Goal: Task Accomplishment & Management: Manage account settings

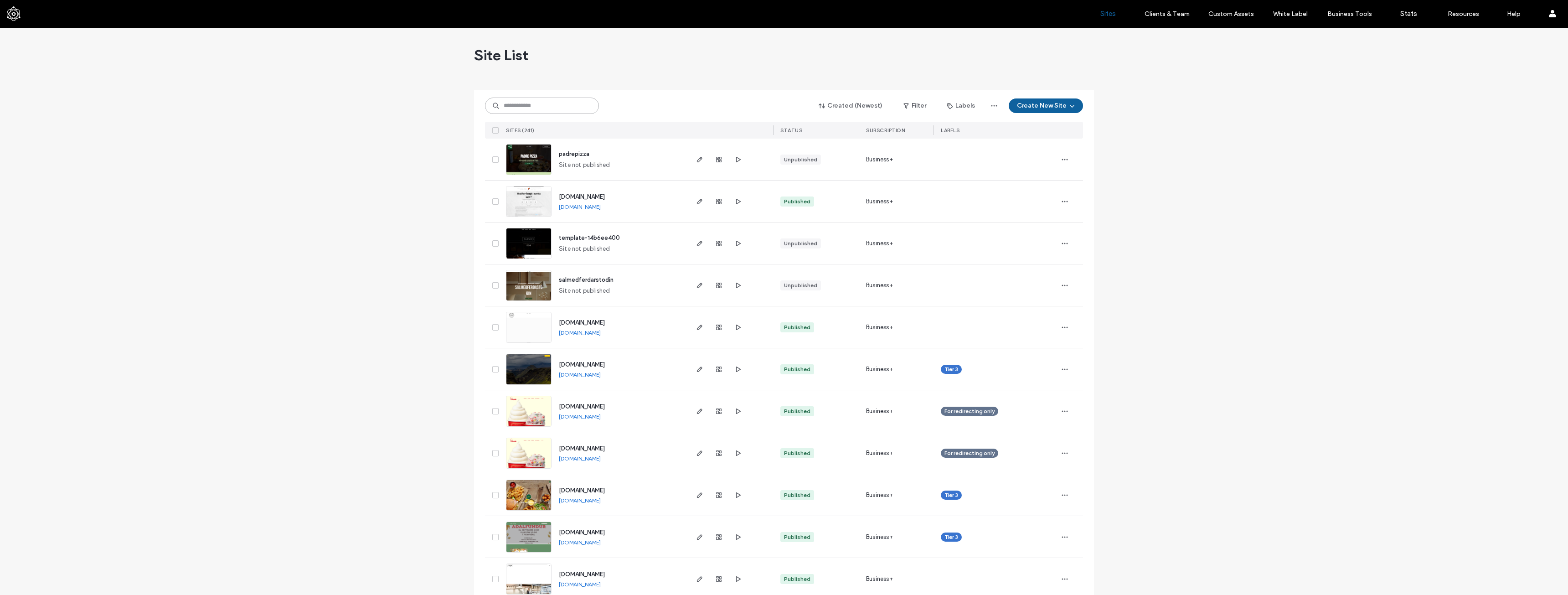
click at [519, 108] on input at bounding box center [542, 105] width 114 height 16
type input "****"
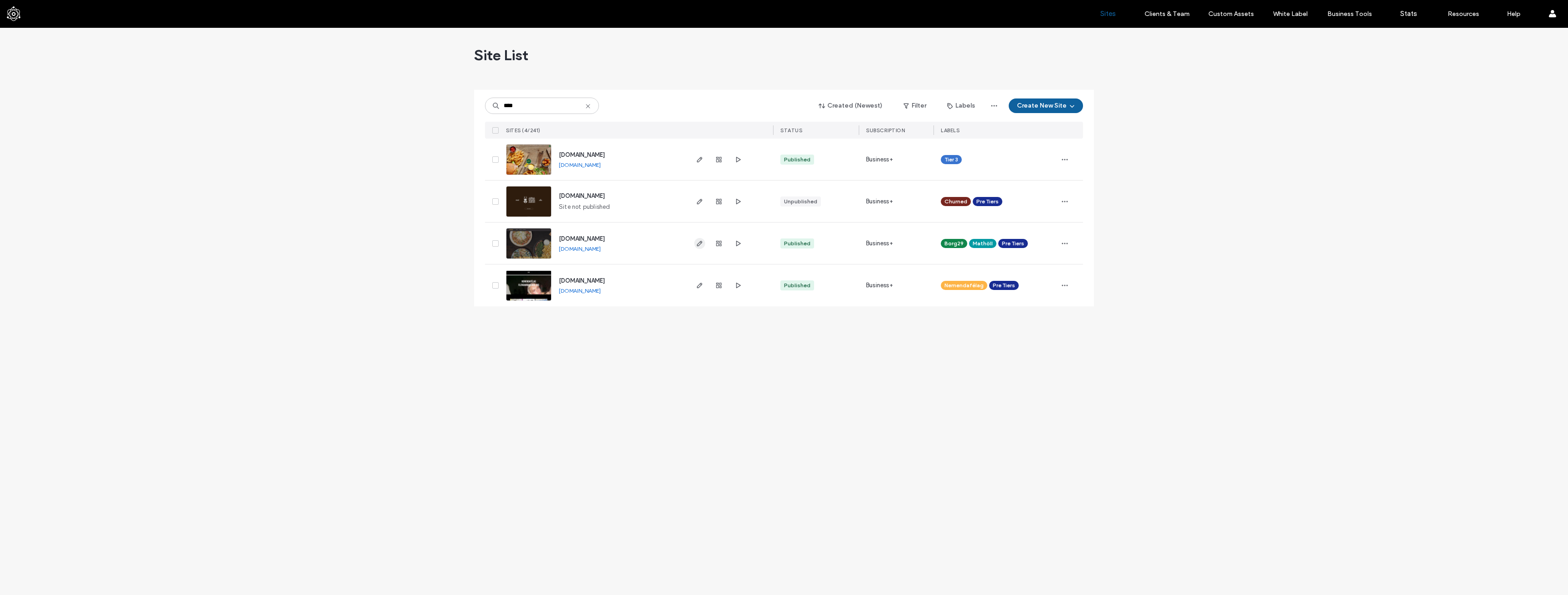
click at [704, 243] on span "button" at bounding box center [699, 244] width 11 height 11
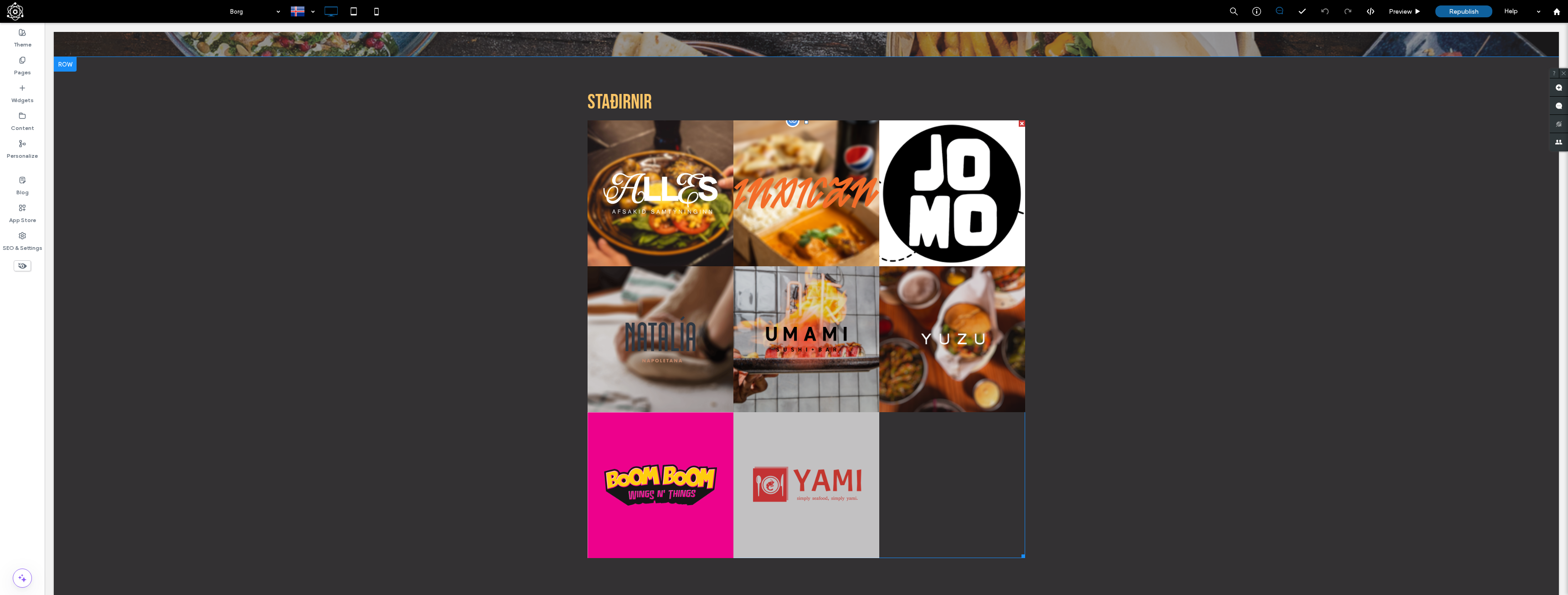
click at [823, 449] on link at bounding box center [807, 485] width 146 height 146
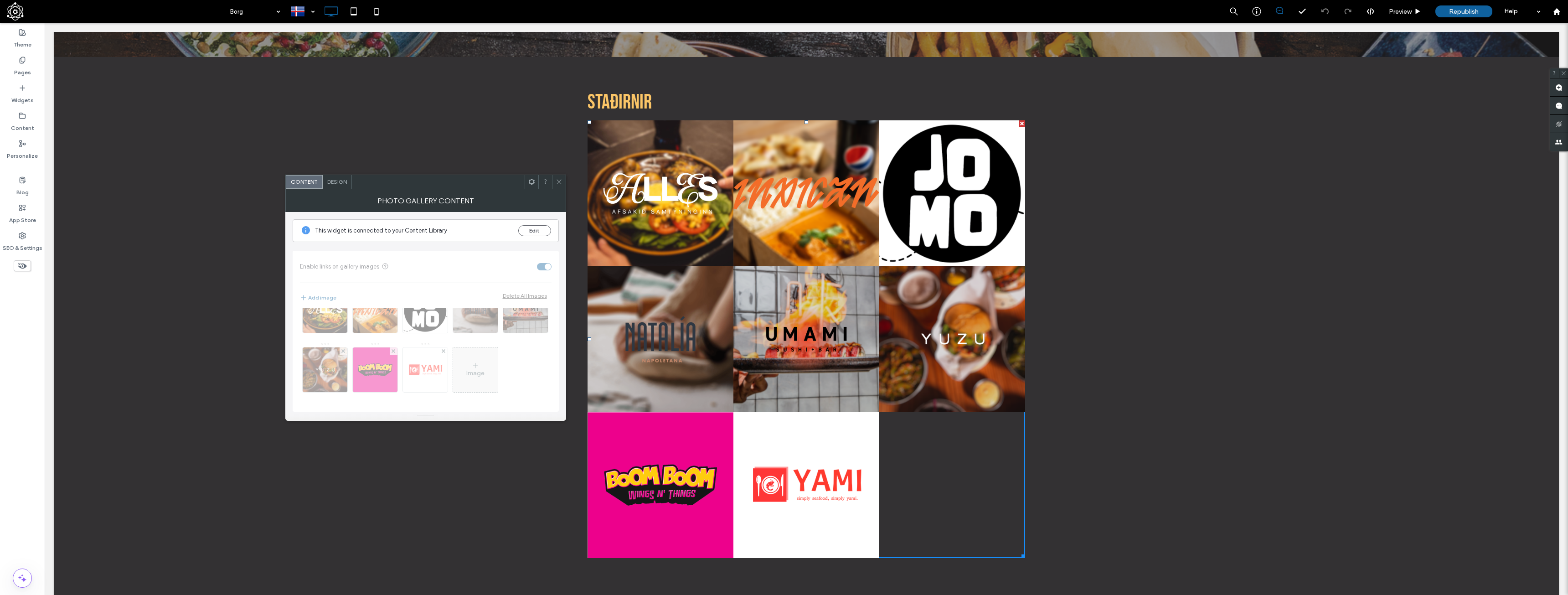
scroll to position [43, 0]
click at [28, 127] on label "Content" at bounding box center [23, 125] width 23 height 13
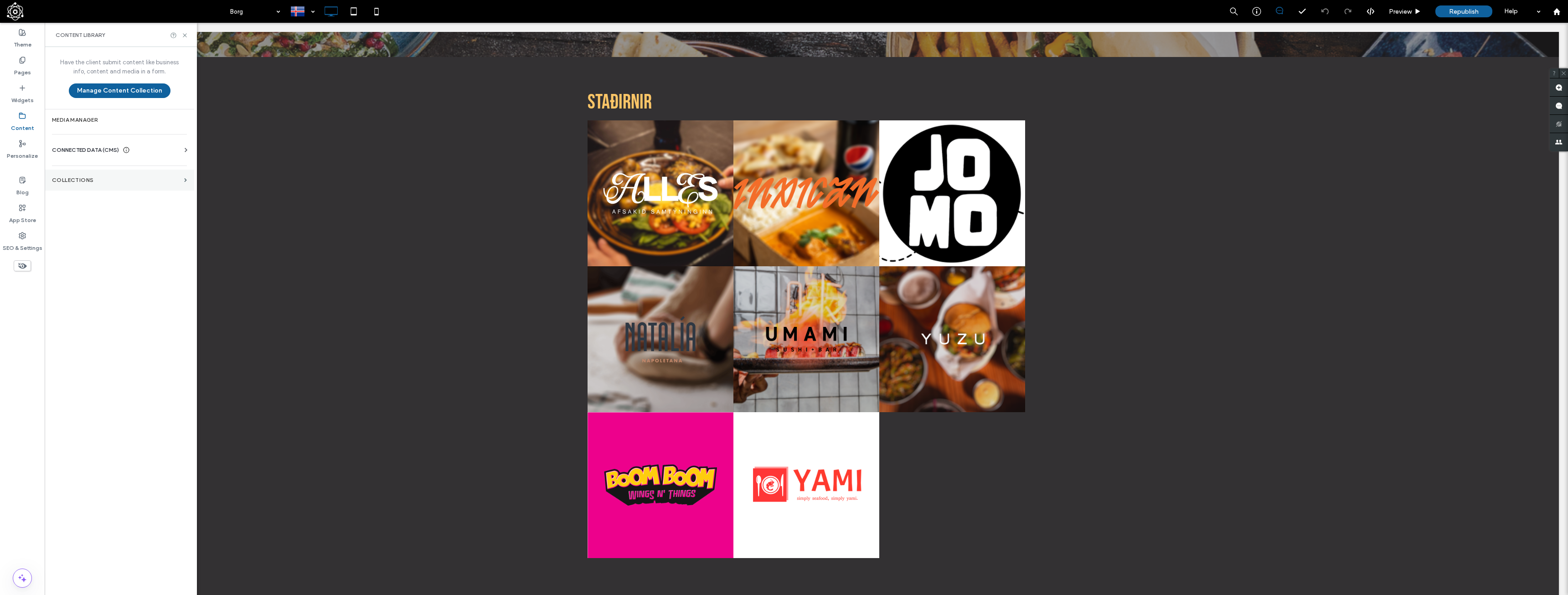
click at [181, 183] on section "Collections" at bounding box center [119, 180] width 150 height 21
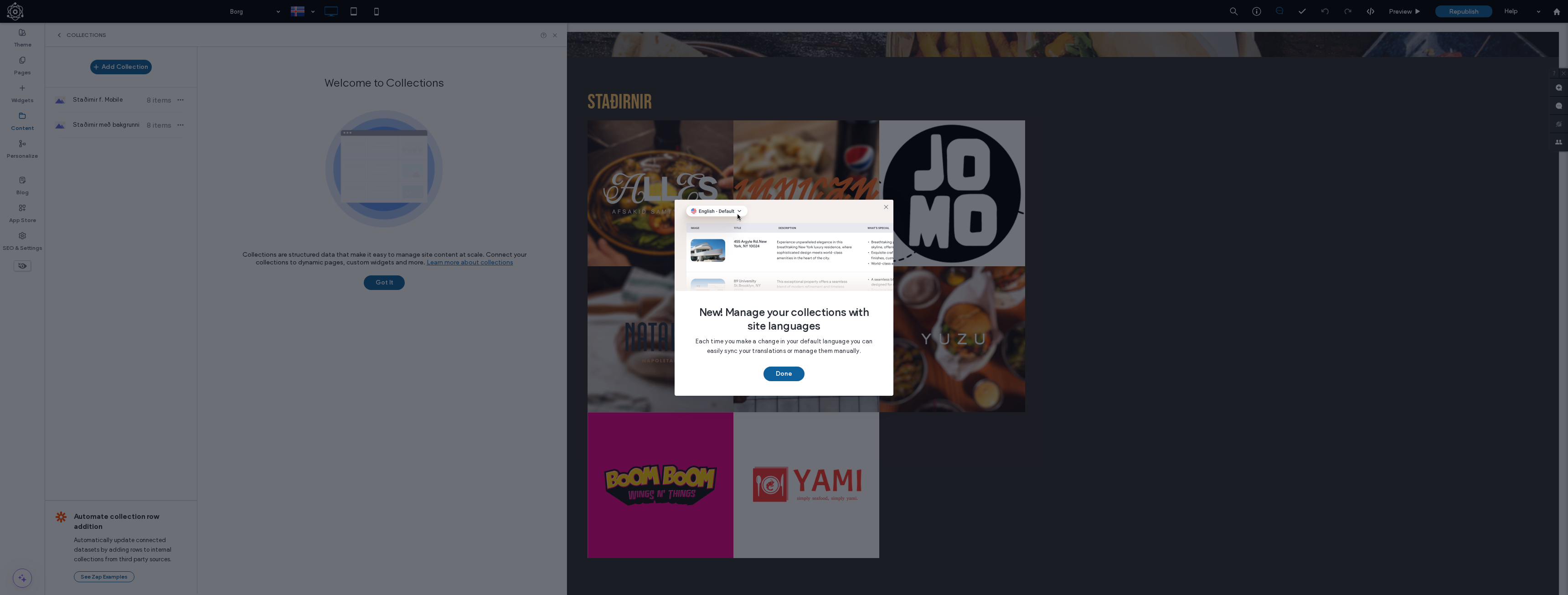
click at [179, 73] on div "New! Manage your collections with site languages Each time you make a change in…" at bounding box center [784, 297] width 1568 height 595
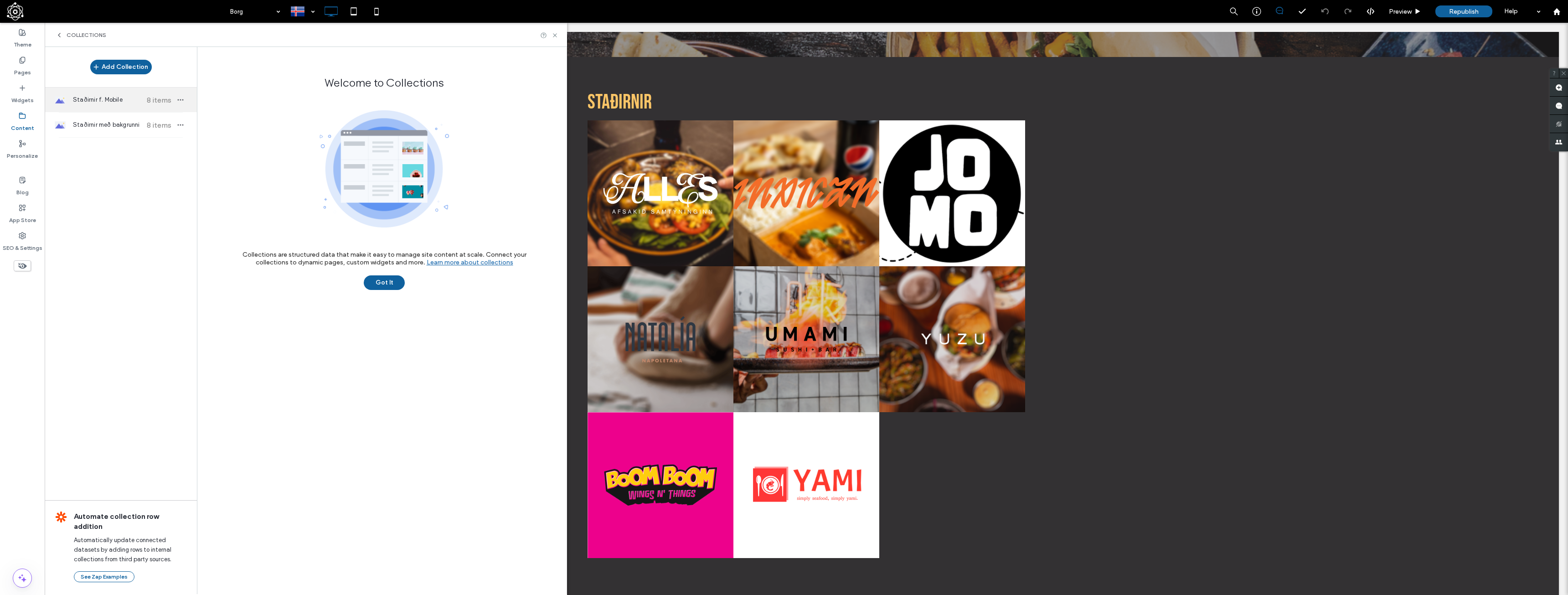
click at [124, 104] on span "Staðirnir f. Mobile" at bounding box center [107, 100] width 68 height 9
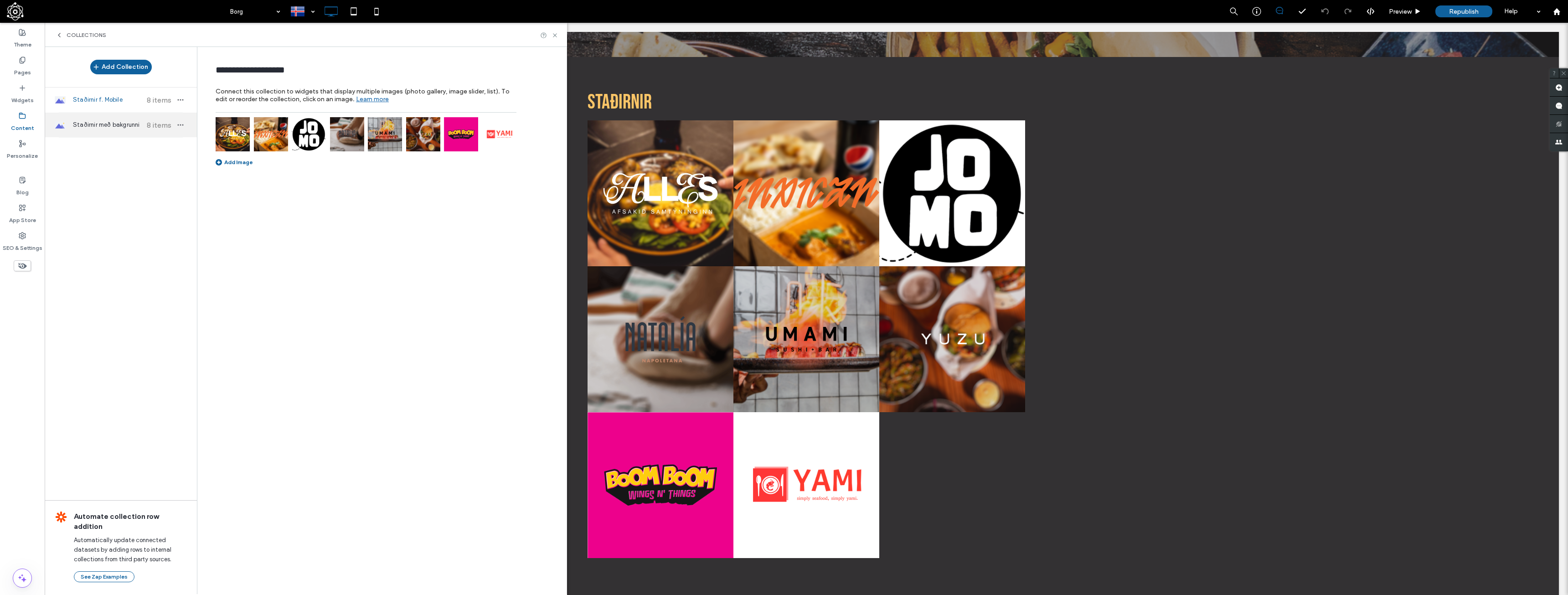
click at [113, 128] on span "Staðirnir með bakgrunni" at bounding box center [107, 125] width 68 height 9
click at [114, 110] on div "Staðirnir f. Mobile 8 items" at bounding box center [121, 100] width 152 height 24
click at [108, 120] on div "Staðirnir með bakgrunni 8 items" at bounding box center [121, 125] width 152 height 24
click at [503, 134] on img at bounding box center [499, 134] width 34 height 34
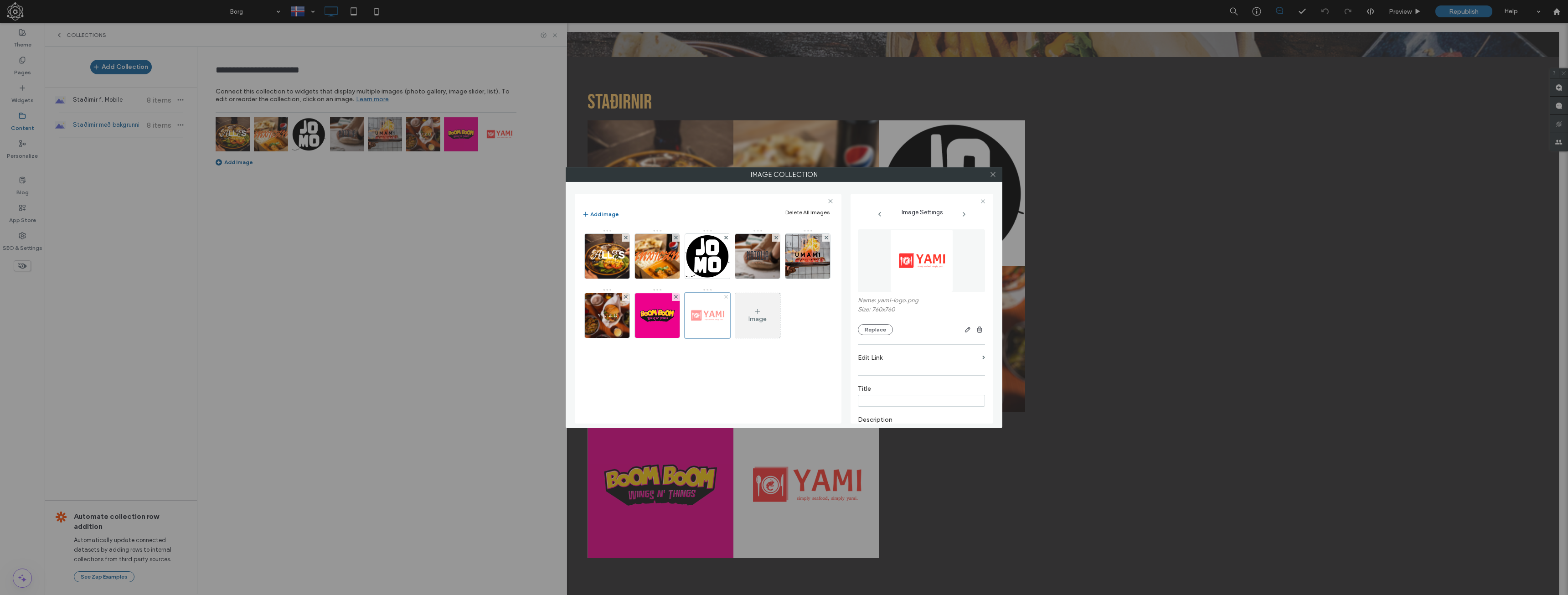
click at [726, 297] on use at bounding box center [726, 297] width 4 height 4
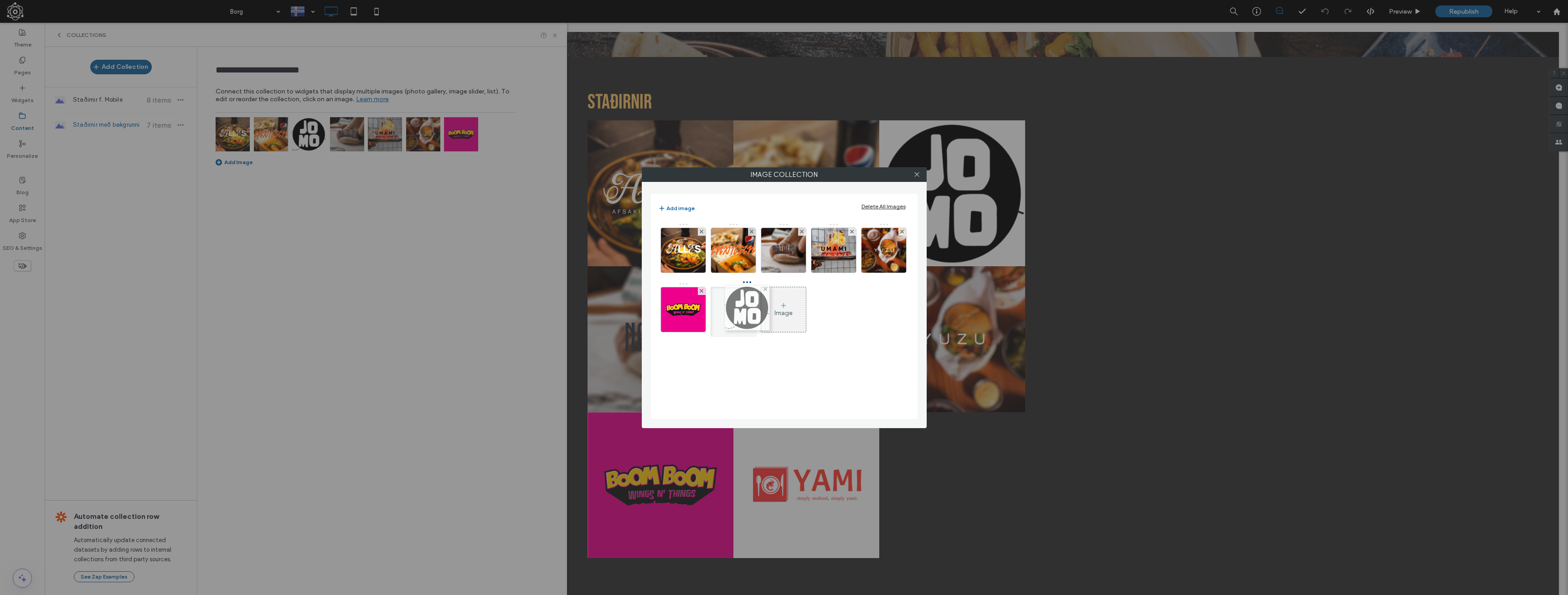
drag, startPoint x: 774, startPoint y: 256, endPoint x: 730, endPoint y: 314, distance: 72.8
click at [789, 328] on div "Image" at bounding box center [783, 309] width 44 height 43
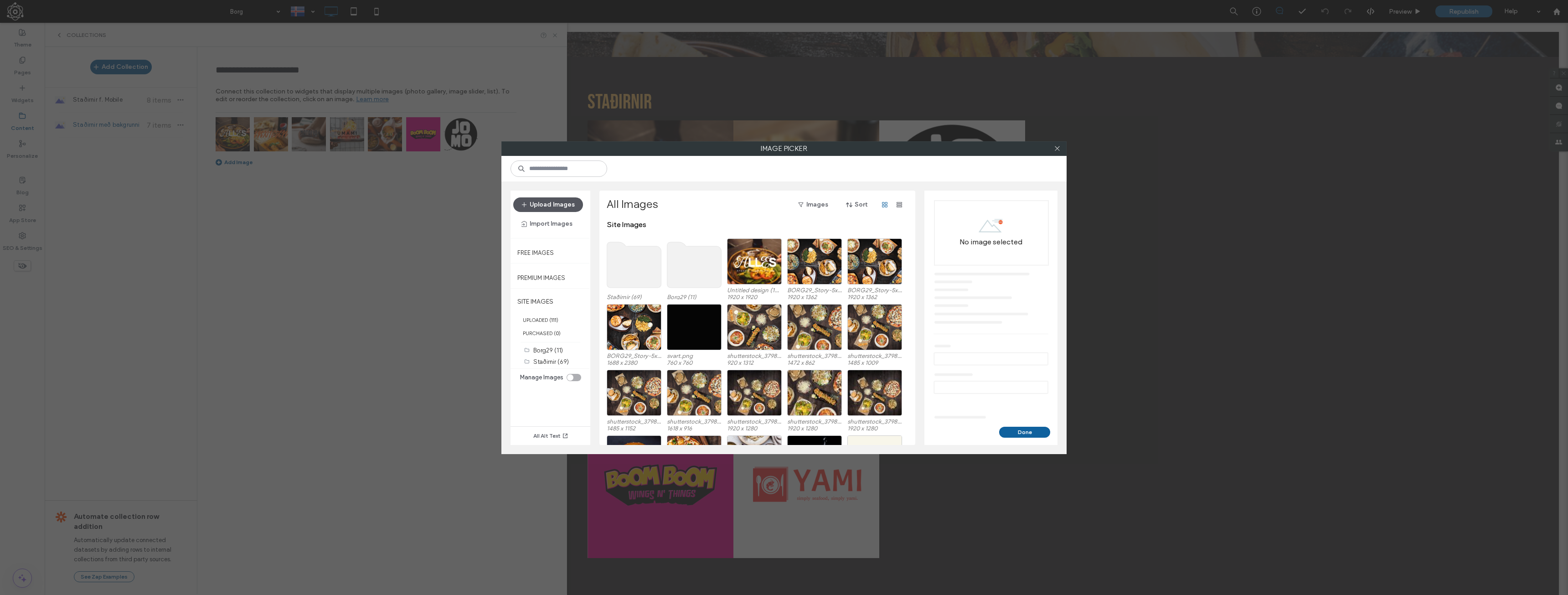
click at [547, 203] on button "Upload Images" at bounding box center [548, 205] width 70 height 15
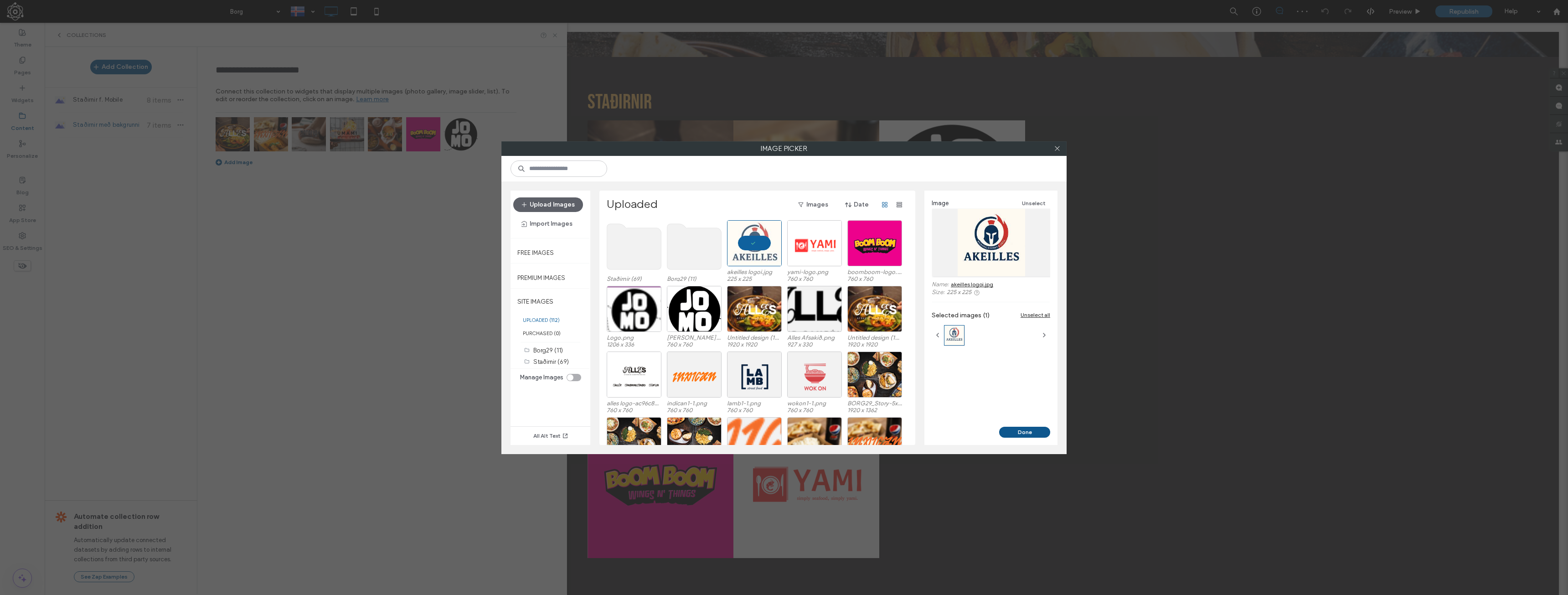
click at [1024, 431] on button "Done" at bounding box center [1024, 432] width 51 height 11
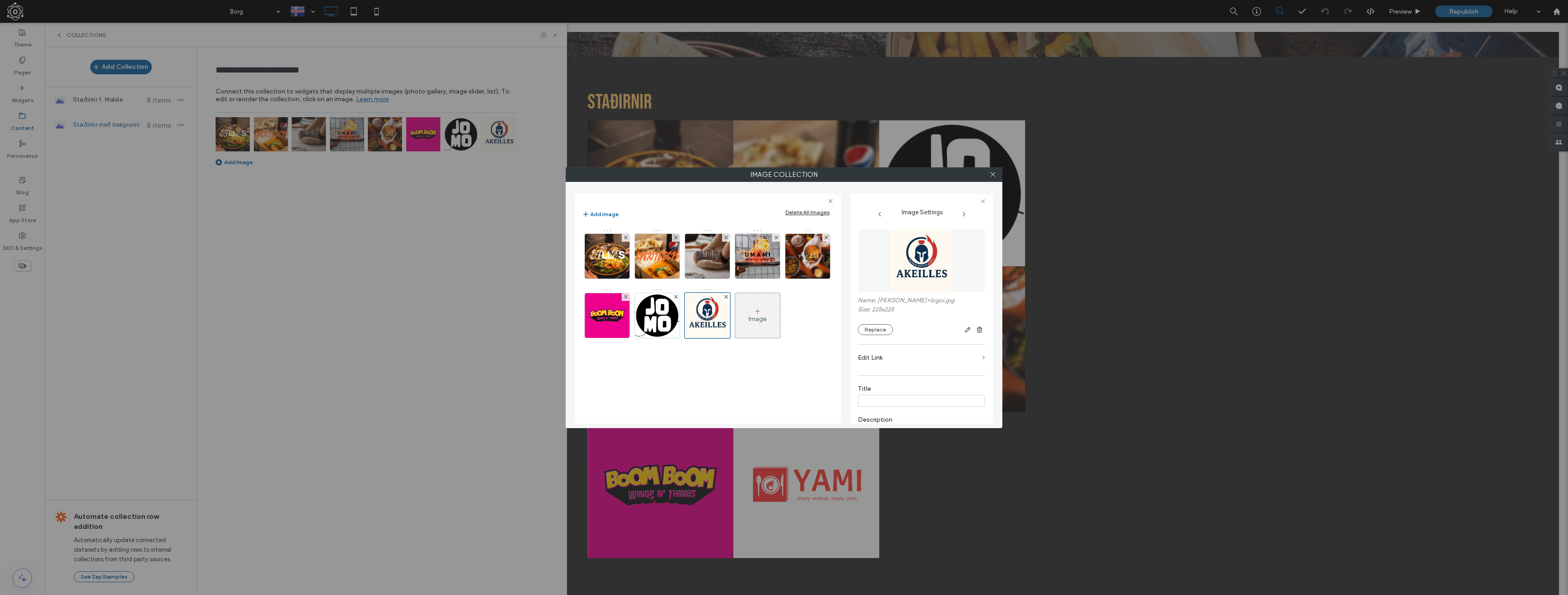
click at [982, 358] on span at bounding box center [984, 357] width 2 height 4
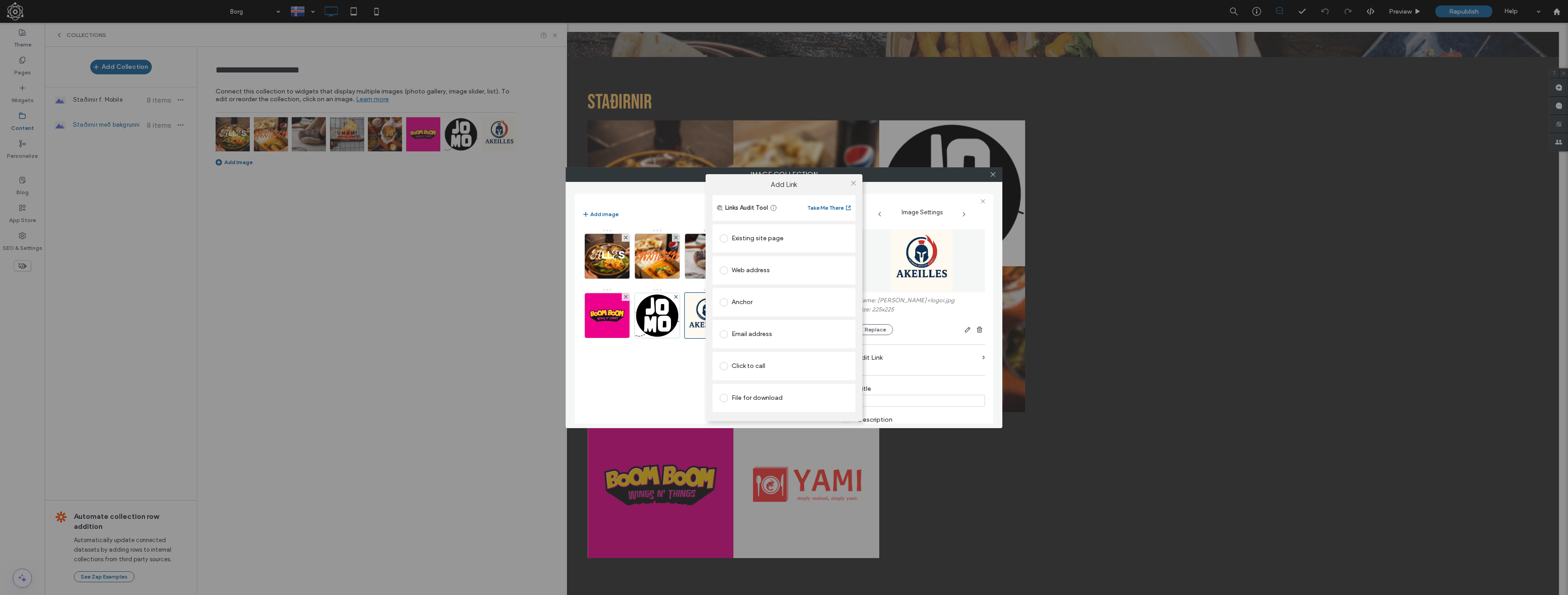
click at [756, 275] on div "Web address" at bounding box center [783, 270] width 128 height 15
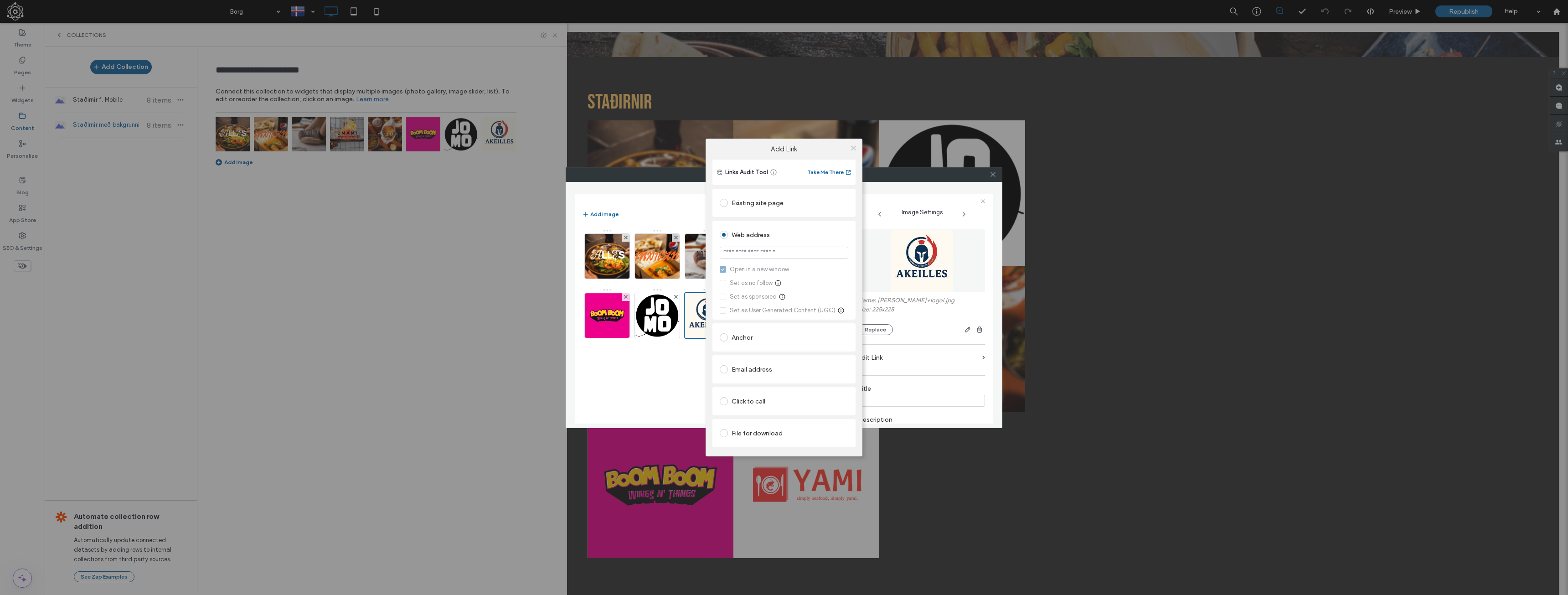
click at [794, 252] on input "url" at bounding box center [783, 252] width 128 height 12
paste input "**********"
type input "**********"
click at [852, 149] on icon at bounding box center [853, 147] width 7 height 7
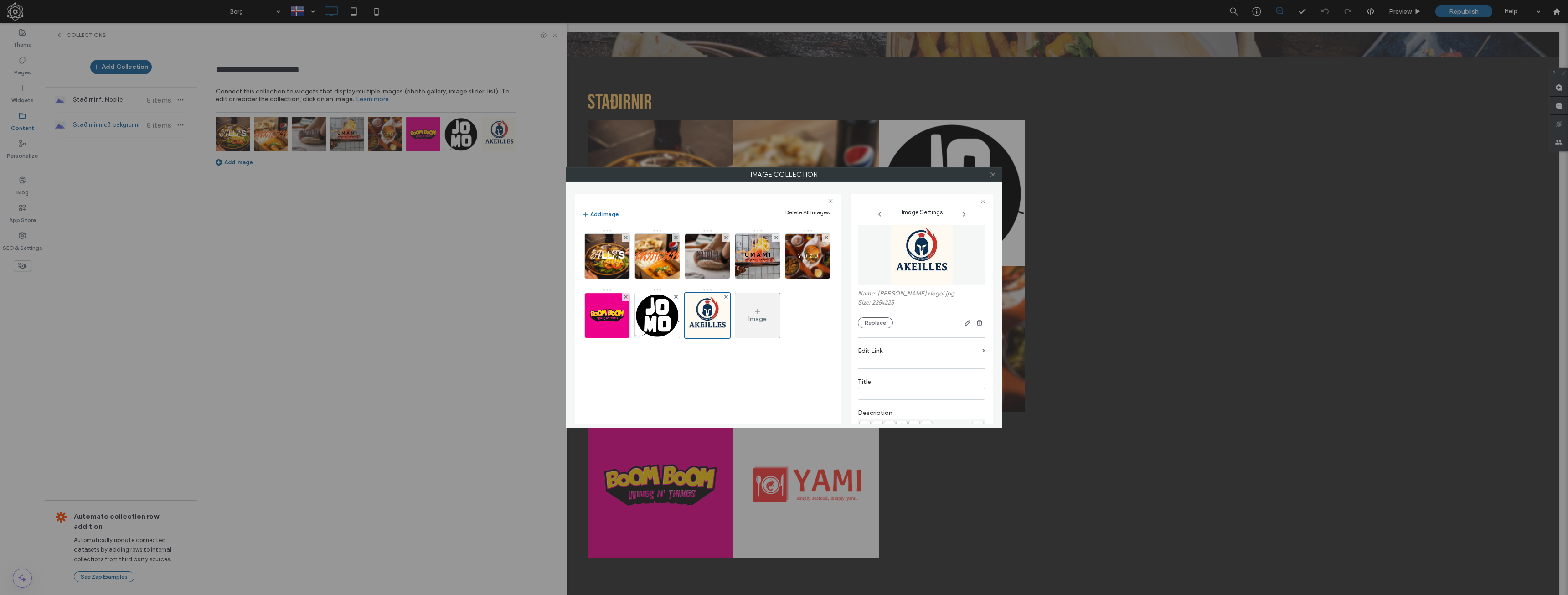
scroll to position [0, 0]
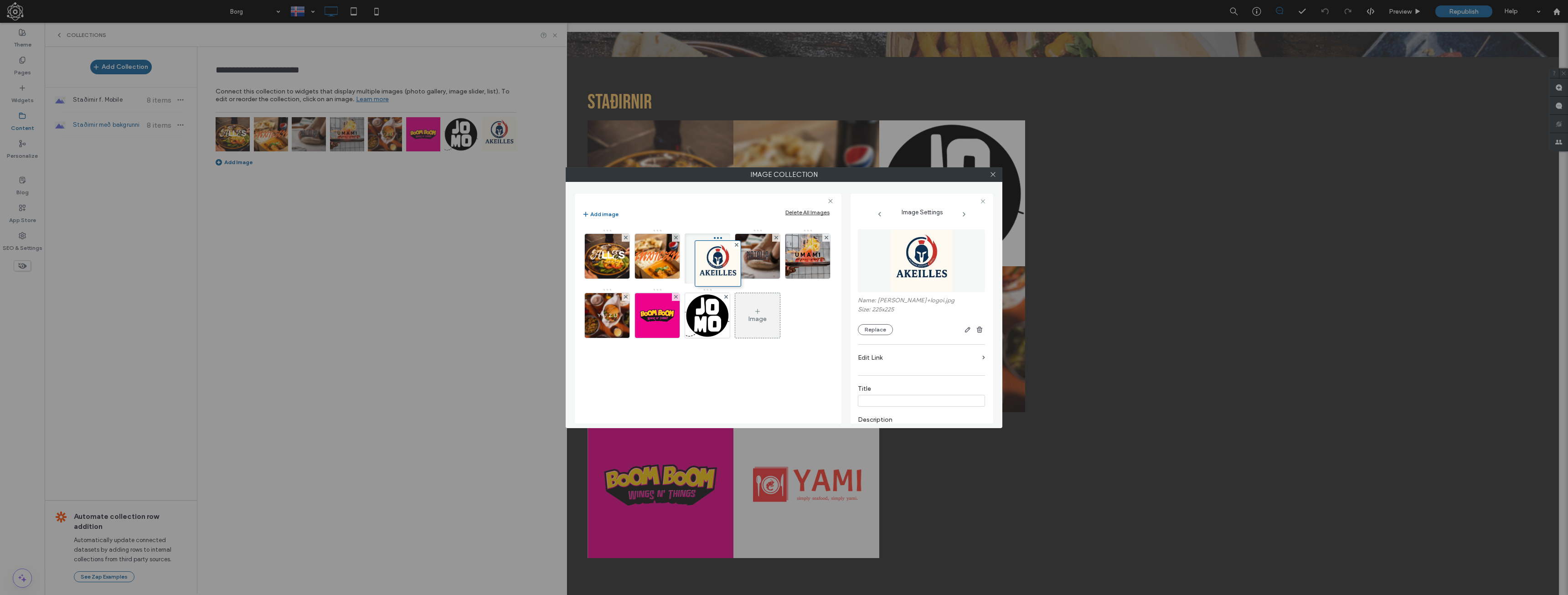
drag, startPoint x: 701, startPoint y: 309, endPoint x: 710, endPoint y: 255, distance: 54.7
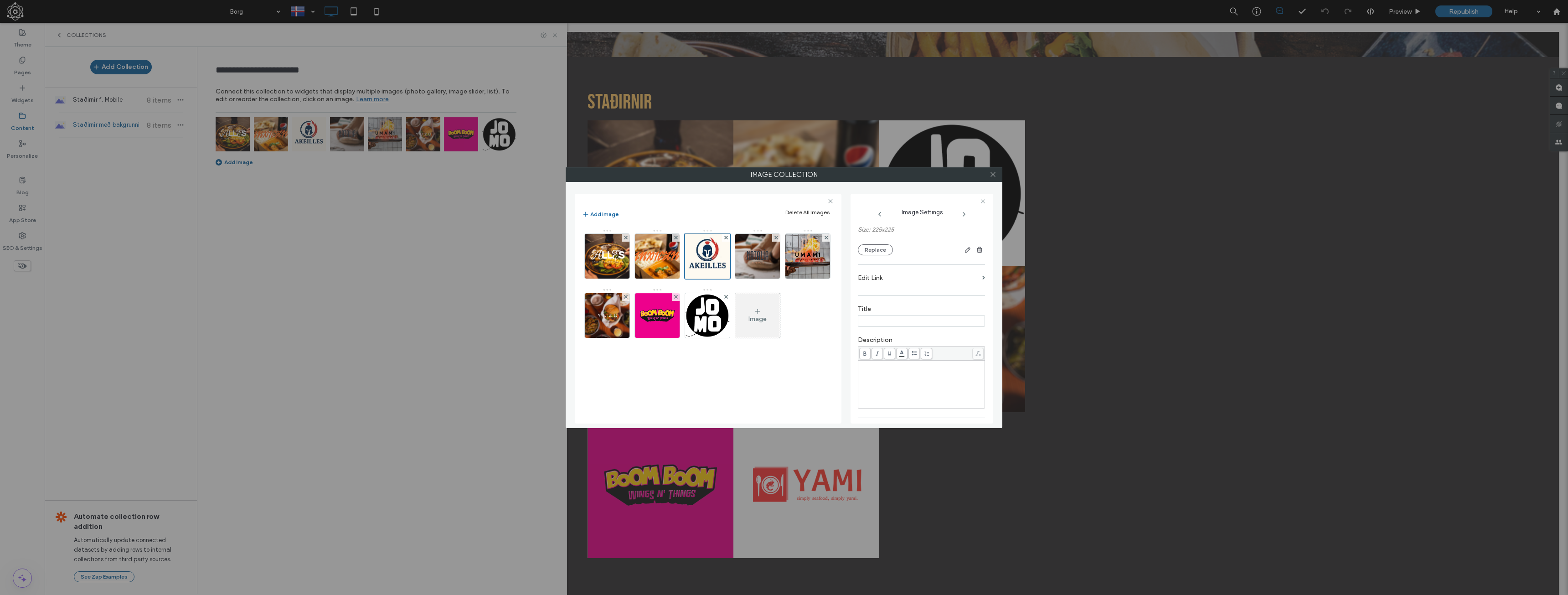
scroll to position [180, 0]
click at [992, 170] on span at bounding box center [993, 175] width 7 height 13
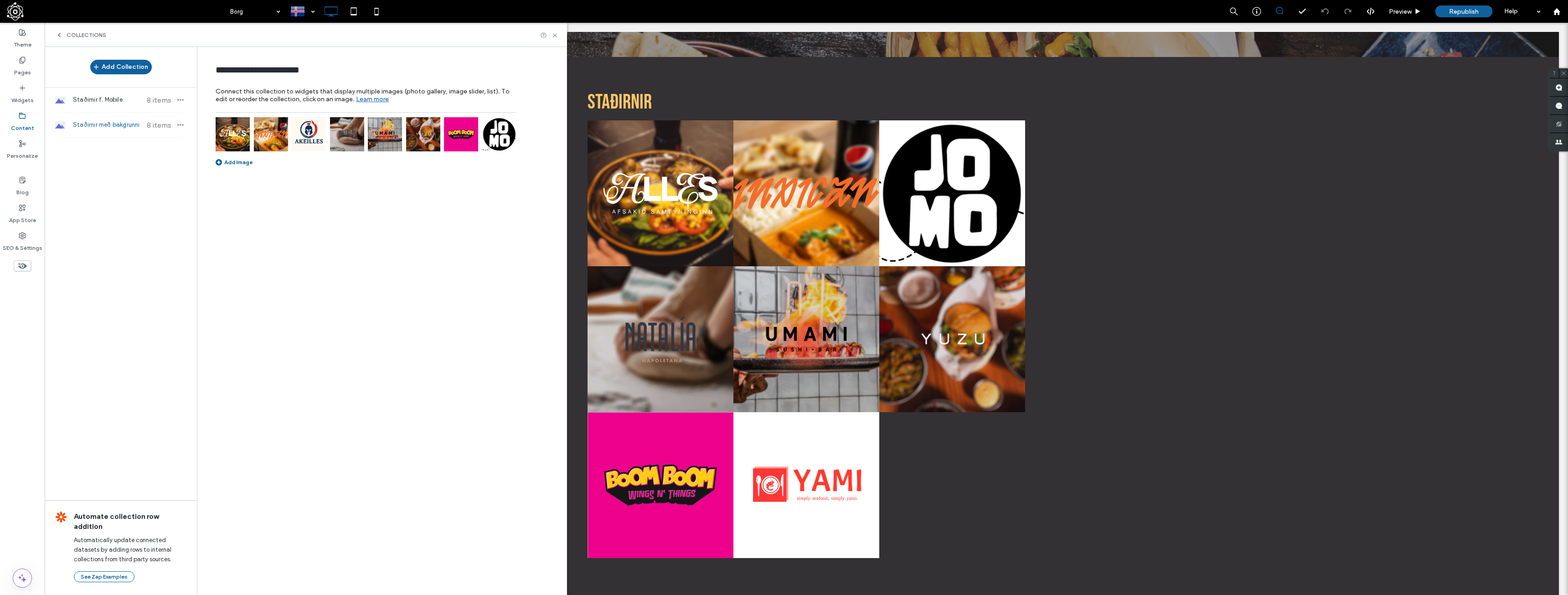
click at [110, 125] on span "Staðirnir með bakgrunni" at bounding box center [107, 125] width 68 height 9
click at [111, 105] on div "Staðirnir f. Mobile 8 items" at bounding box center [121, 100] width 152 height 24
click at [245, 158] on div "Add Image" at bounding box center [366, 141] width 301 height 48
click at [241, 161] on div "Add Image" at bounding box center [234, 162] width 37 height 7
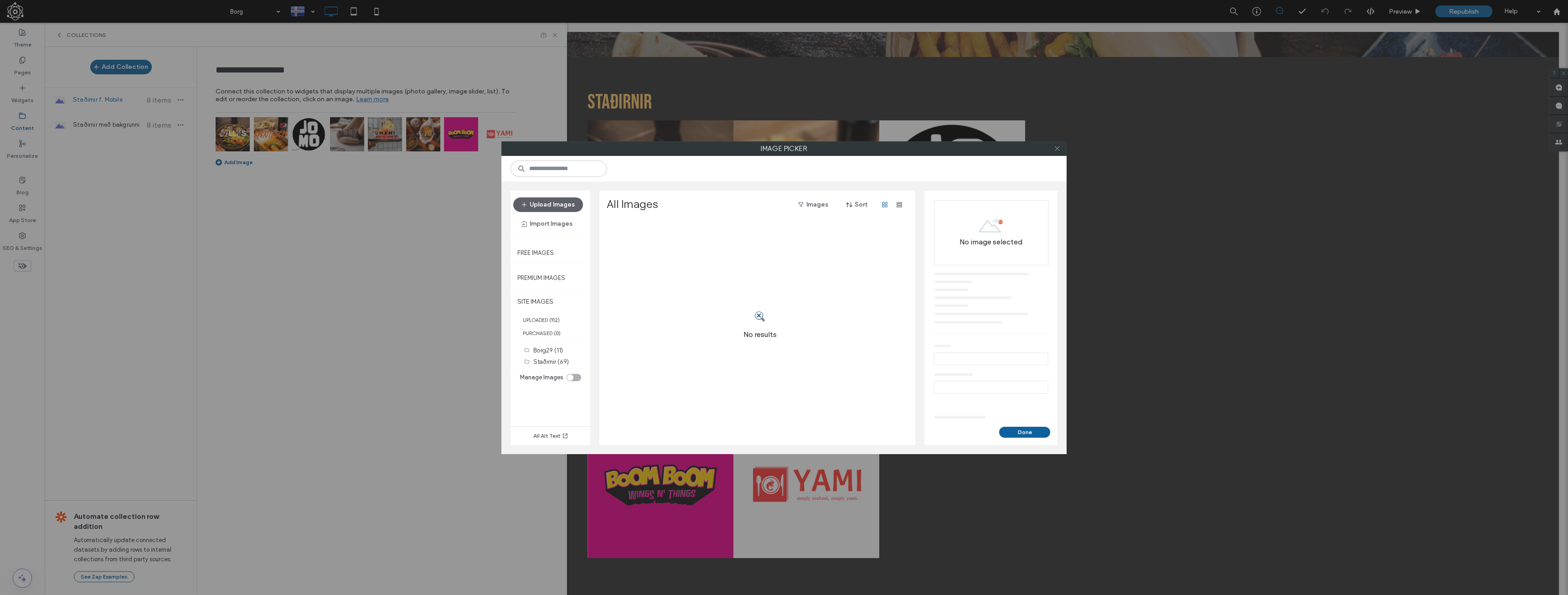
click at [1055, 152] on span at bounding box center [1057, 149] width 7 height 13
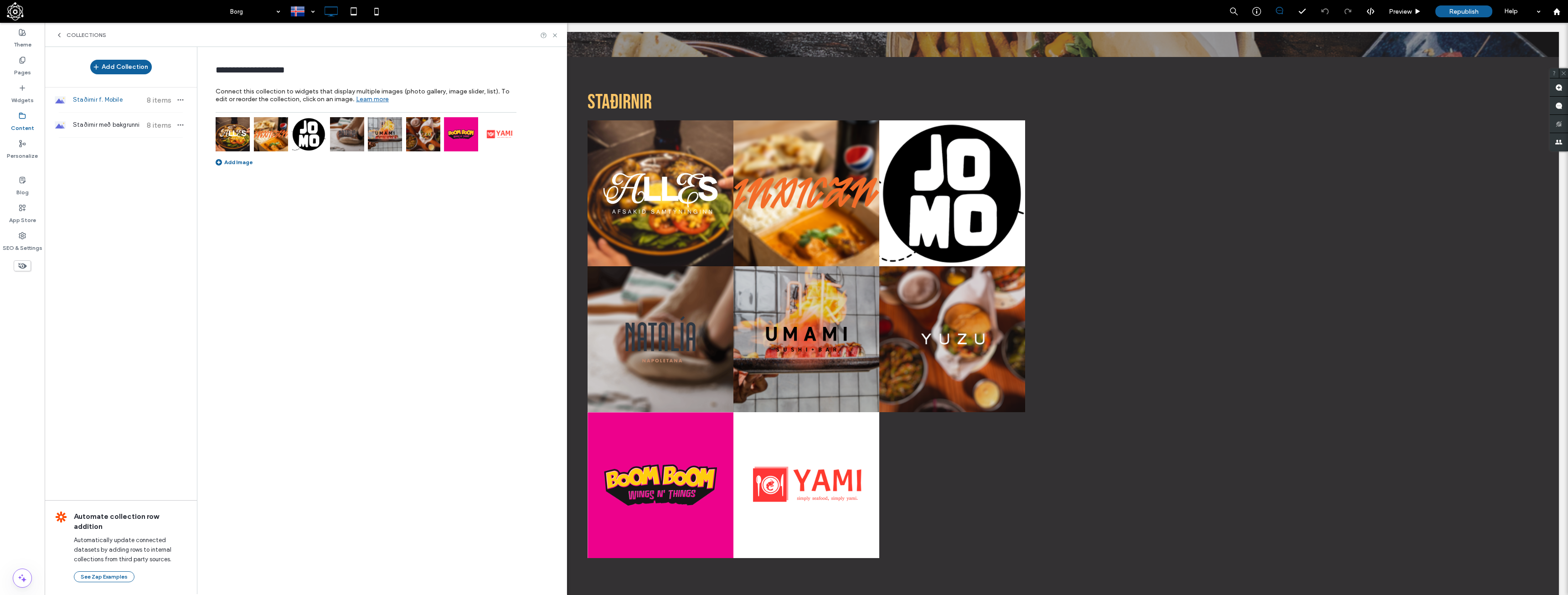
click at [313, 134] on img at bounding box center [309, 134] width 34 height 34
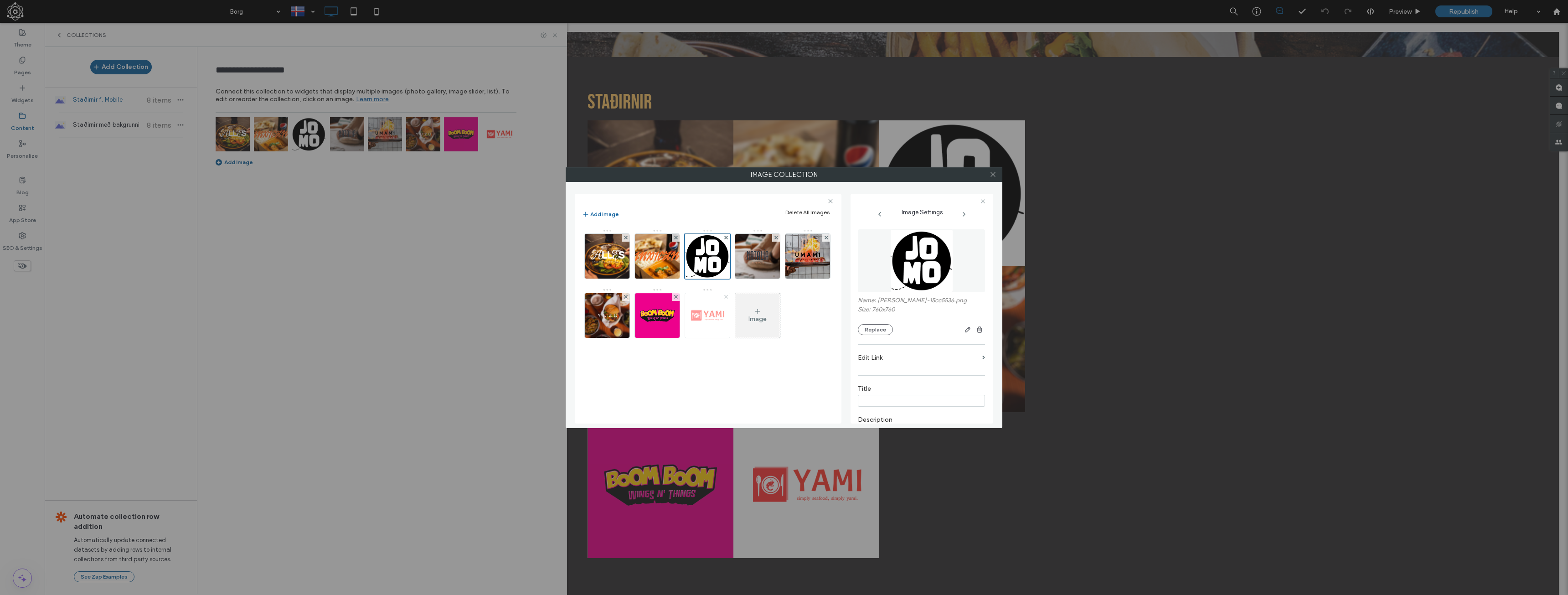
click at [726, 296] on icon at bounding box center [726, 297] width 4 height 4
drag, startPoint x: 706, startPoint y: 256, endPoint x: 701, endPoint y: 326, distance: 70.2
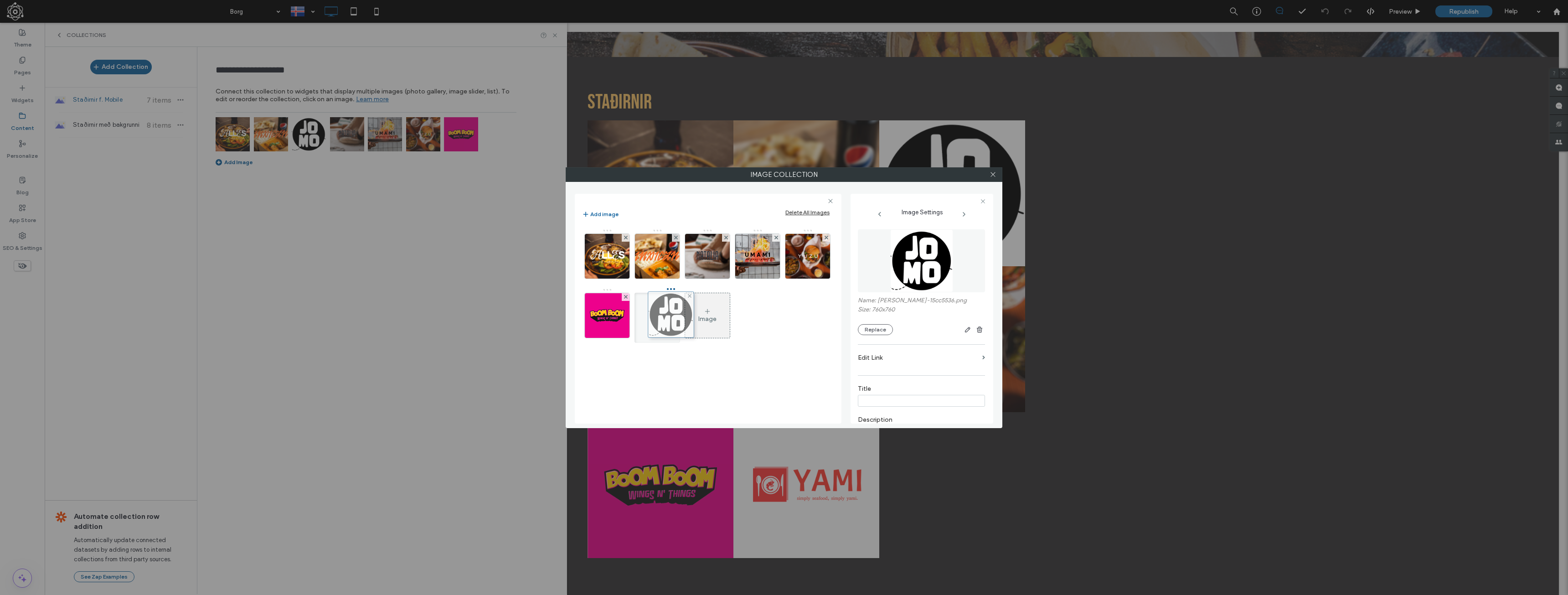
drag, startPoint x: 705, startPoint y: 272, endPoint x: 666, endPoint y: 329, distance: 69.1
click at [698, 315] on div "Image" at bounding box center [707, 315] width 44 height 43
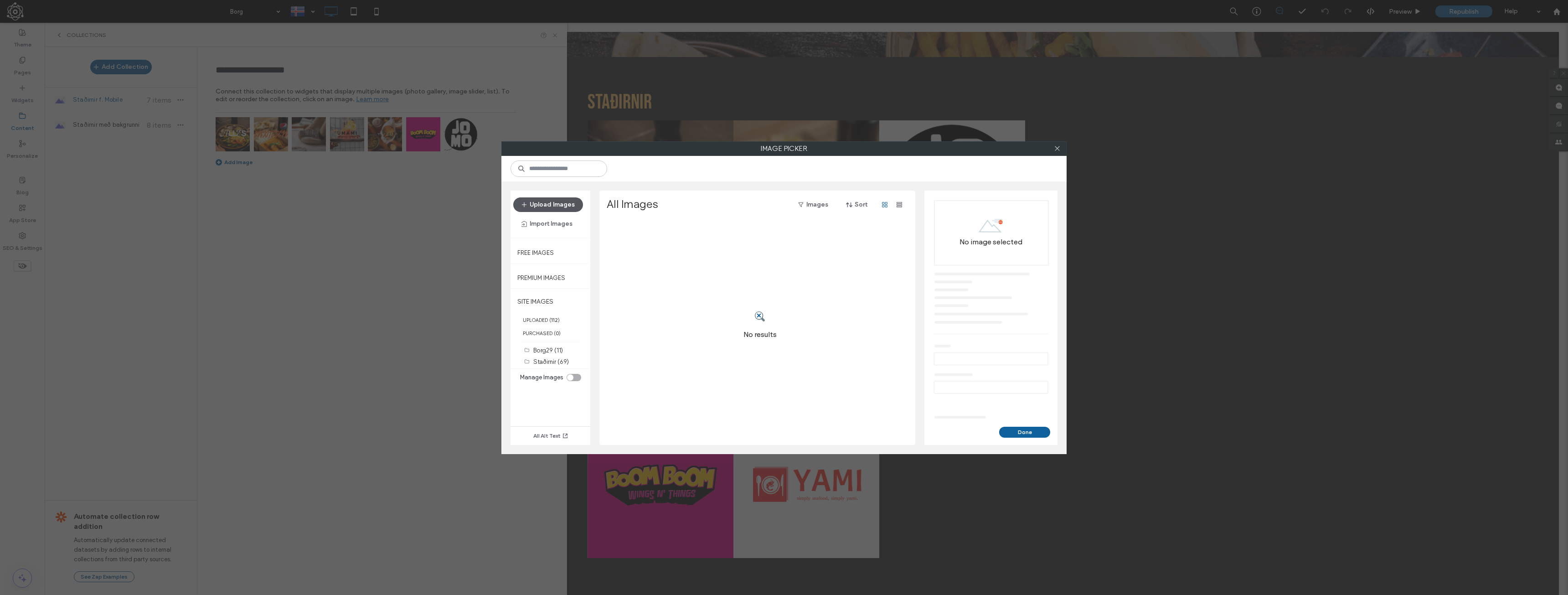
click at [545, 207] on button "Upload Images" at bounding box center [548, 205] width 70 height 15
click at [765, 257] on link "retry" at bounding box center [767, 256] width 12 height 9
click at [765, 256] on link "retry" at bounding box center [767, 256] width 12 height 9
click at [772, 257] on link "retry" at bounding box center [767, 256] width 12 height 9
click at [862, 229] on icon at bounding box center [860, 231] width 6 height 6
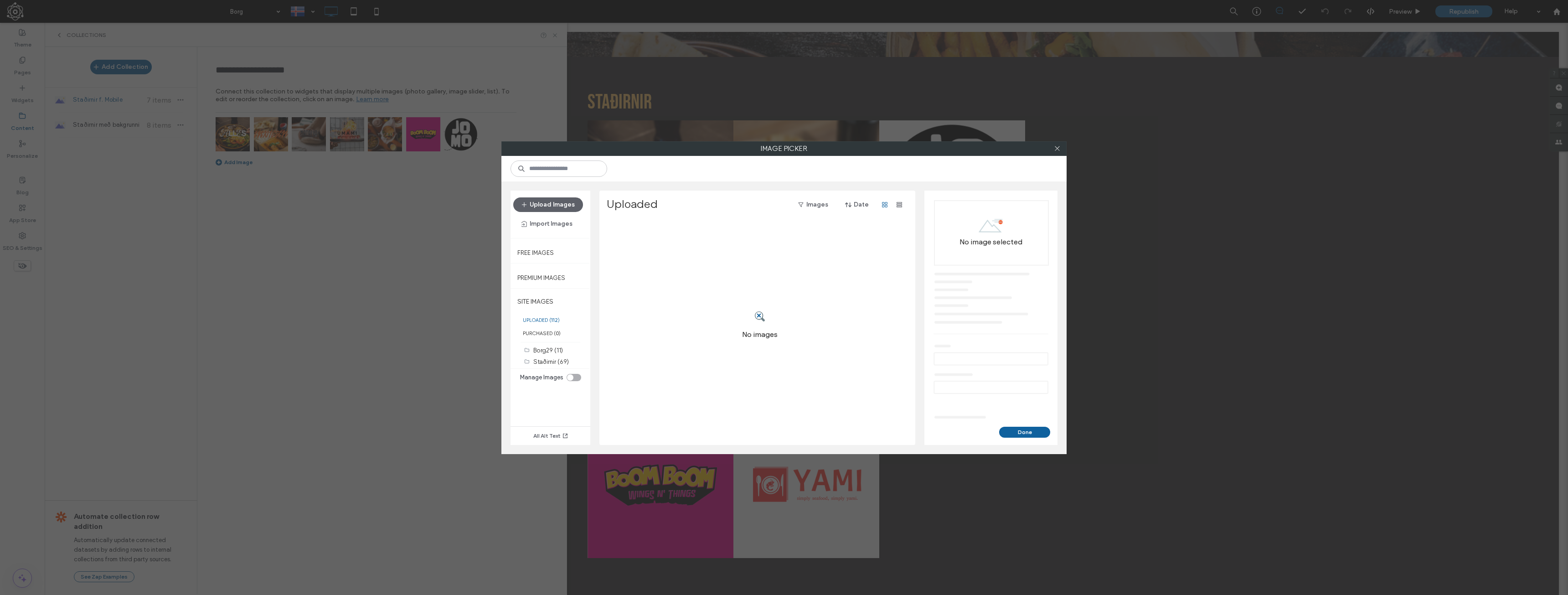
click at [1062, 147] on div at bounding box center [1057, 149] width 13 height 13
click at [1061, 147] on div at bounding box center [1057, 149] width 13 height 13
click at [1058, 148] on use at bounding box center [1057, 148] width 4 height 4
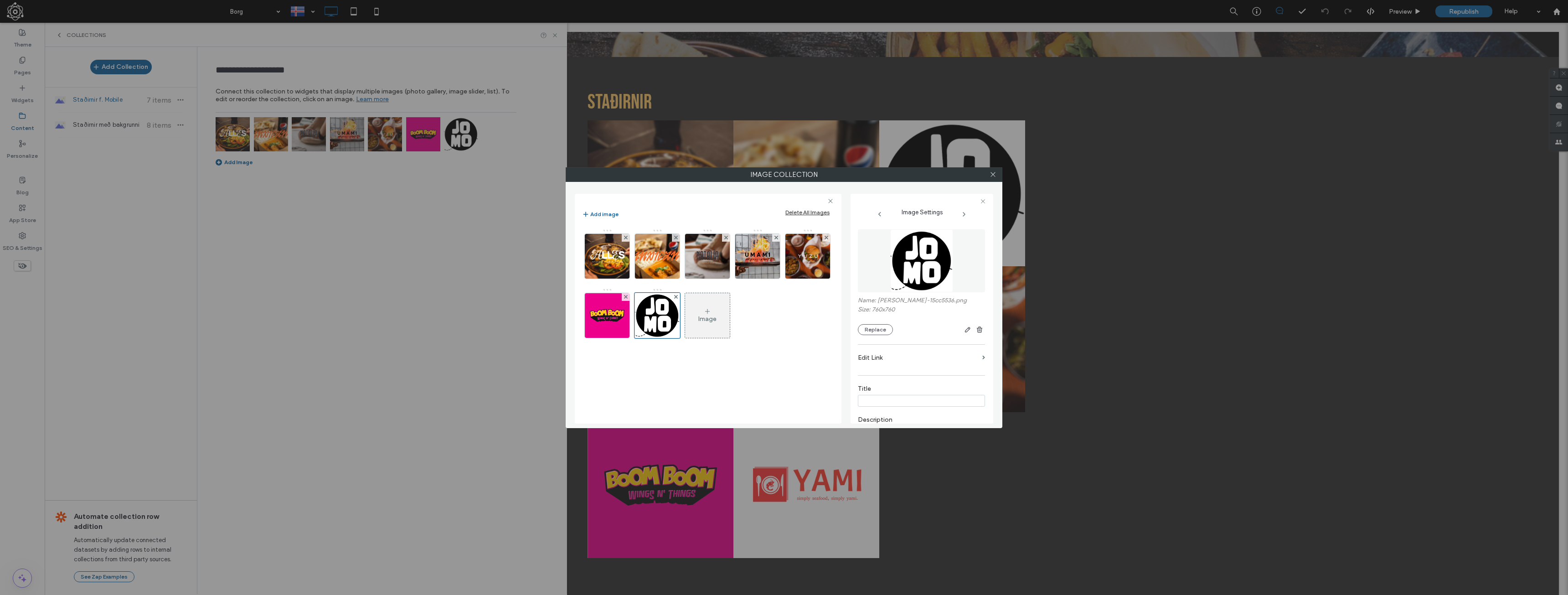
click at [214, 305] on div "Image Collection Add image Delete All Images Image Image Settings Name: jomo-15…" at bounding box center [784, 297] width 1568 height 595
click at [995, 176] on icon at bounding box center [993, 174] width 7 height 7
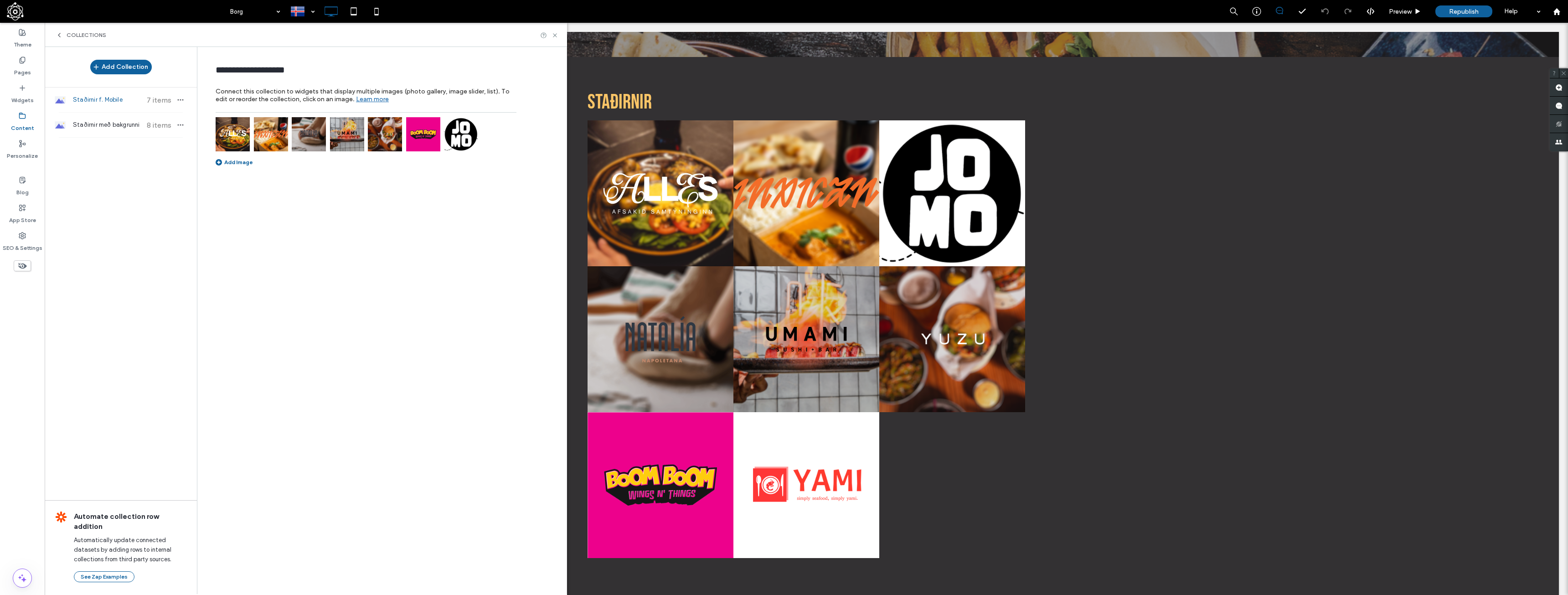
click at [133, 109] on div "Staðirnir f. Mobile 7 items" at bounding box center [121, 100] width 152 height 24
click at [121, 97] on span "Staðirnir f. Mobile" at bounding box center [107, 100] width 68 height 9
click at [119, 91] on div "Staðirnir f. Mobile 7 items" at bounding box center [121, 100] width 152 height 24
click at [107, 107] on div "Staðirnir f. Mobile 7 items" at bounding box center [121, 100] width 152 height 24
click at [90, 126] on span "Staðirnir með bakgrunni" at bounding box center [107, 125] width 68 height 9
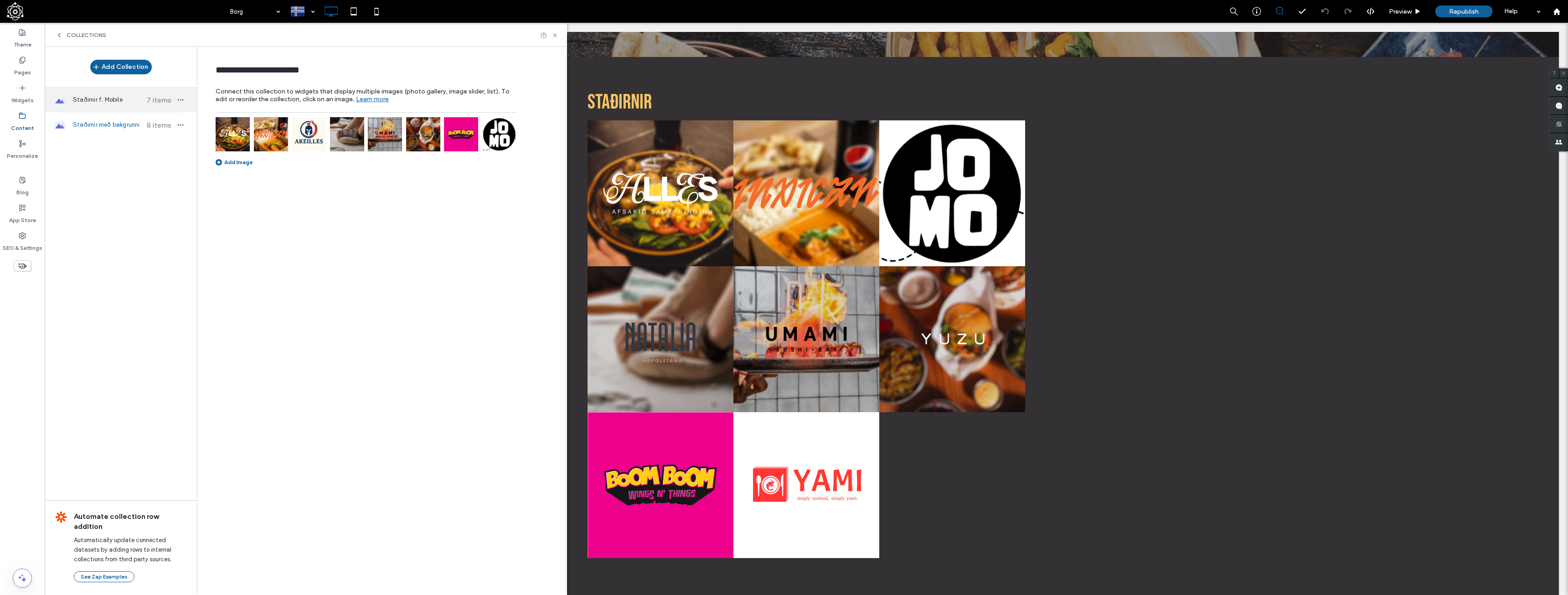
click at [94, 101] on span "Staðirnir f. Mobile" at bounding box center [107, 100] width 68 height 9
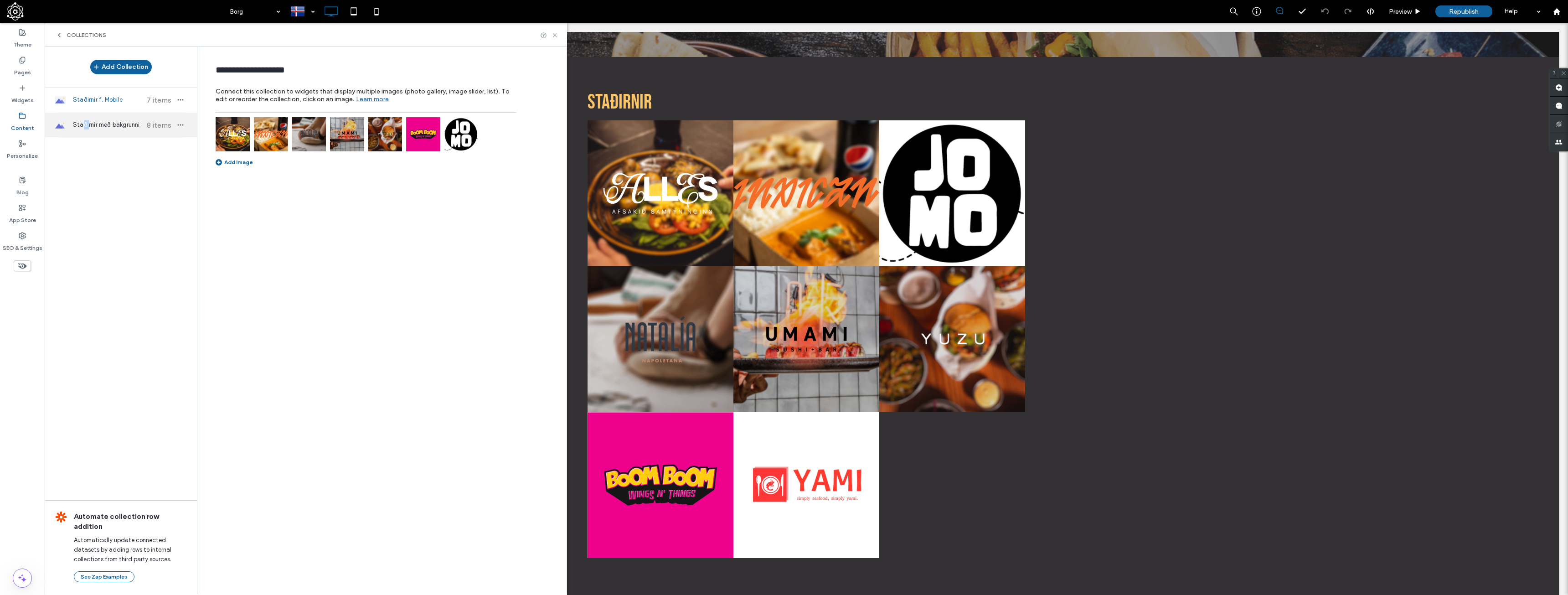
drag, startPoint x: 86, startPoint y: 128, endPoint x: 83, endPoint y: 134, distance: 6.7
click at [83, 134] on div "Staðirnir með bakgrunni 8 items" at bounding box center [121, 125] width 152 height 24
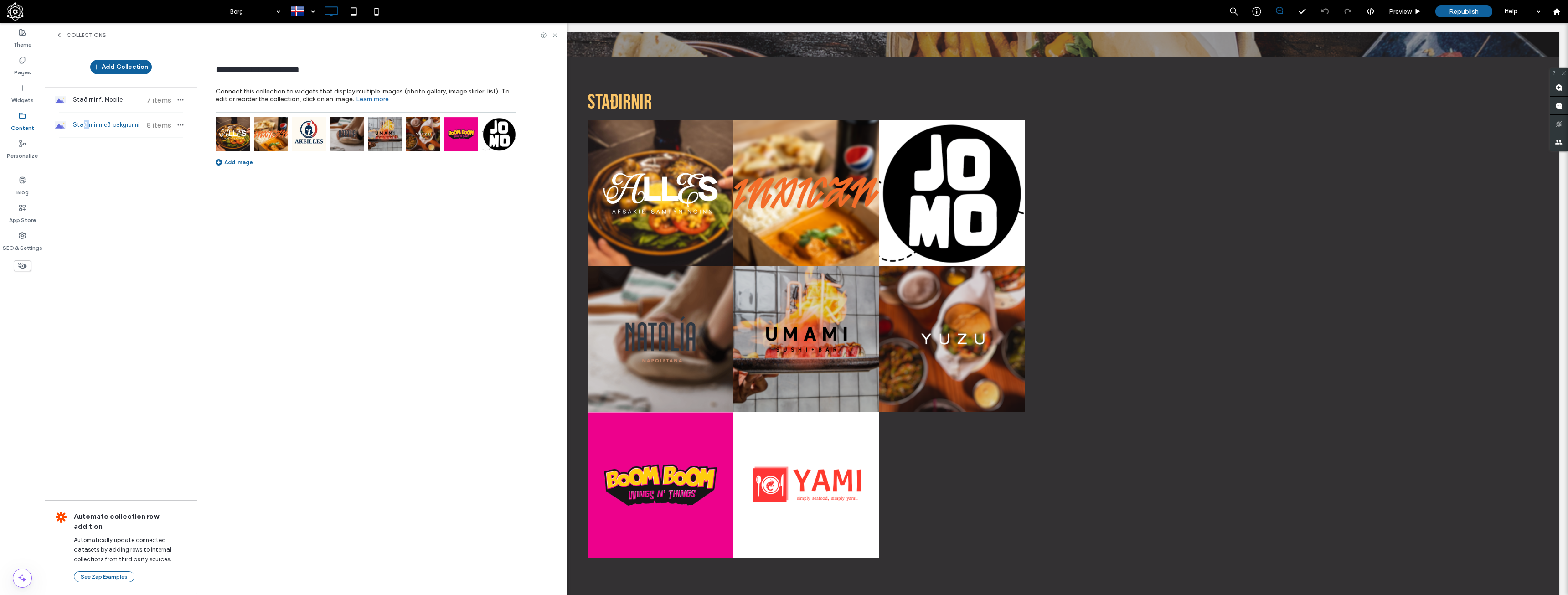
click at [83, 121] on span "Staðirnir með bakgrunni" at bounding box center [107, 125] width 68 height 9
click at [90, 96] on span "Staðirnir f. Mobile" at bounding box center [107, 100] width 68 height 9
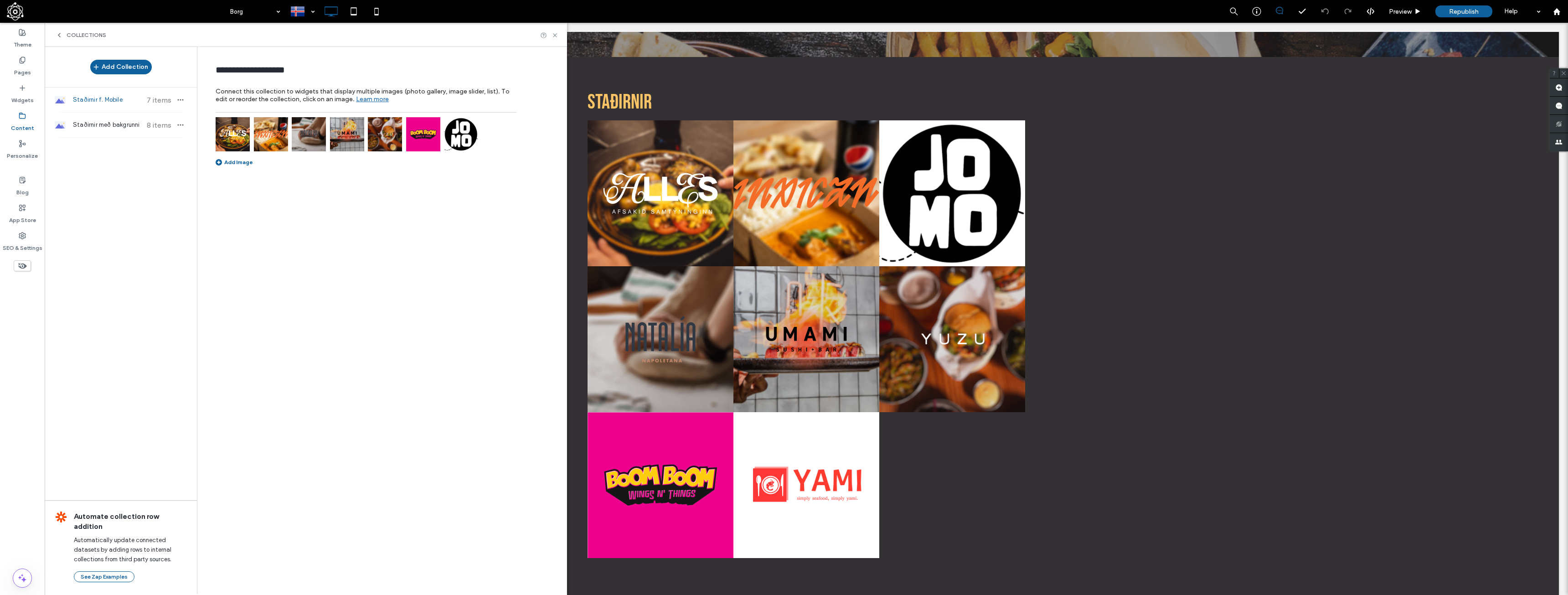
click at [17, 120] on label "Content" at bounding box center [23, 125] width 23 height 13
click at [22, 120] on label "Content" at bounding box center [23, 125] width 23 height 13
click at [101, 179] on div "Add Collection Staðirnir f. Mobile 7 items Staðirnir með bakgrunni 8 items Auto…" at bounding box center [121, 320] width 152 height 546
click at [55, 36] on icon at bounding box center [59, 35] width 7 height 7
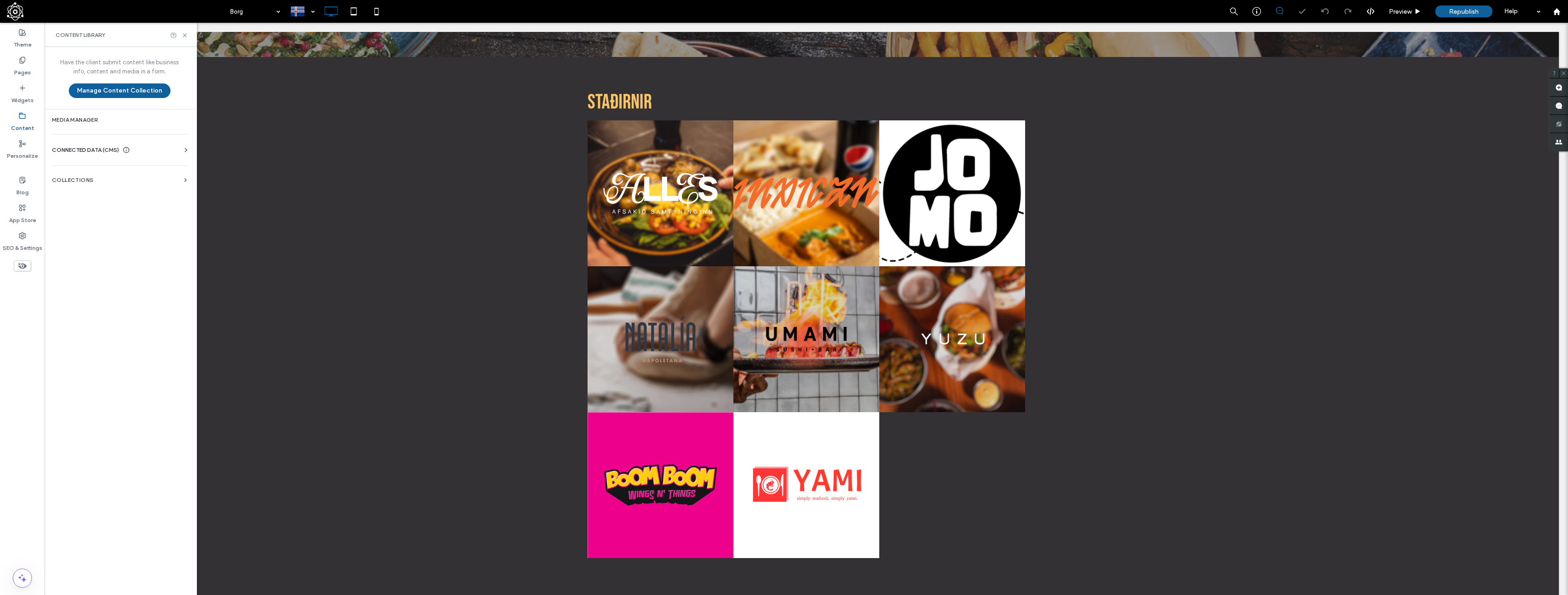
click at [155, 150] on div "CONNECTED DATA (CMS)" at bounding box center [121, 150] width 139 height 9
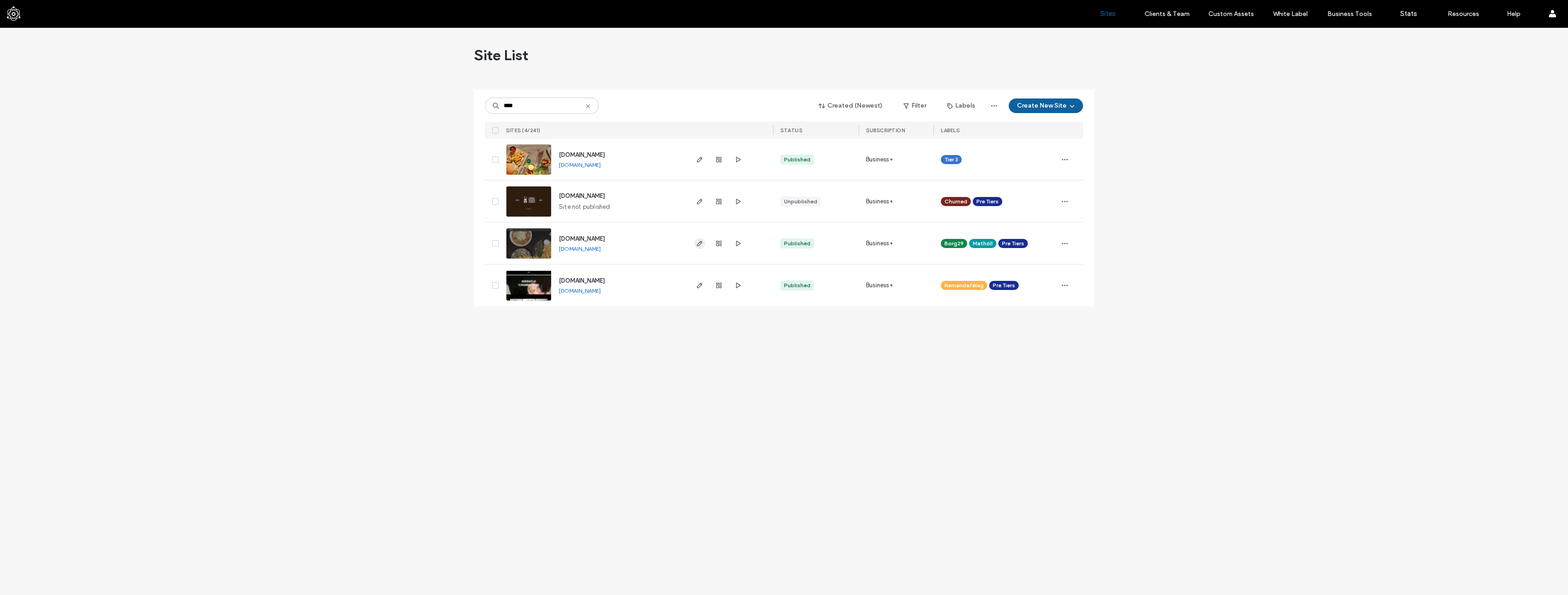
type input "****"
click at [697, 246] on icon "button" at bounding box center [699, 244] width 7 height 7
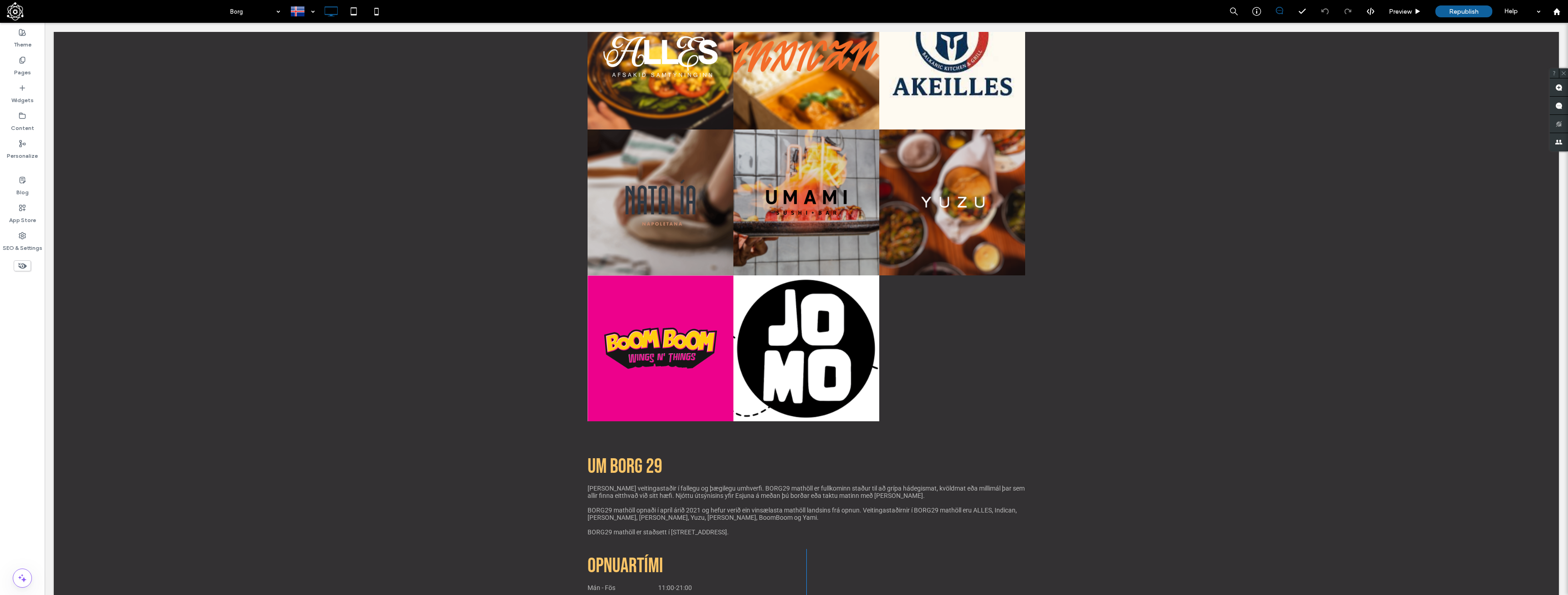
scroll to position [456, 0]
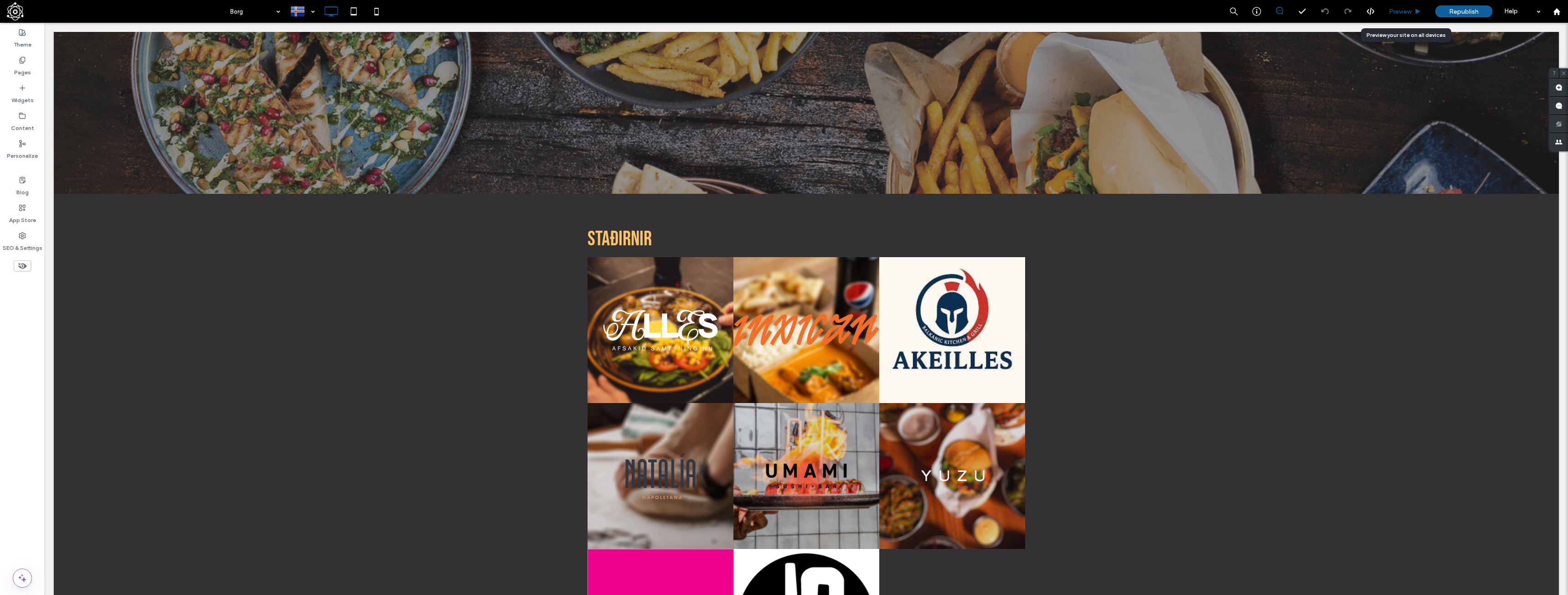
click at [1402, 13] on span "Preview" at bounding box center [1400, 12] width 23 height 8
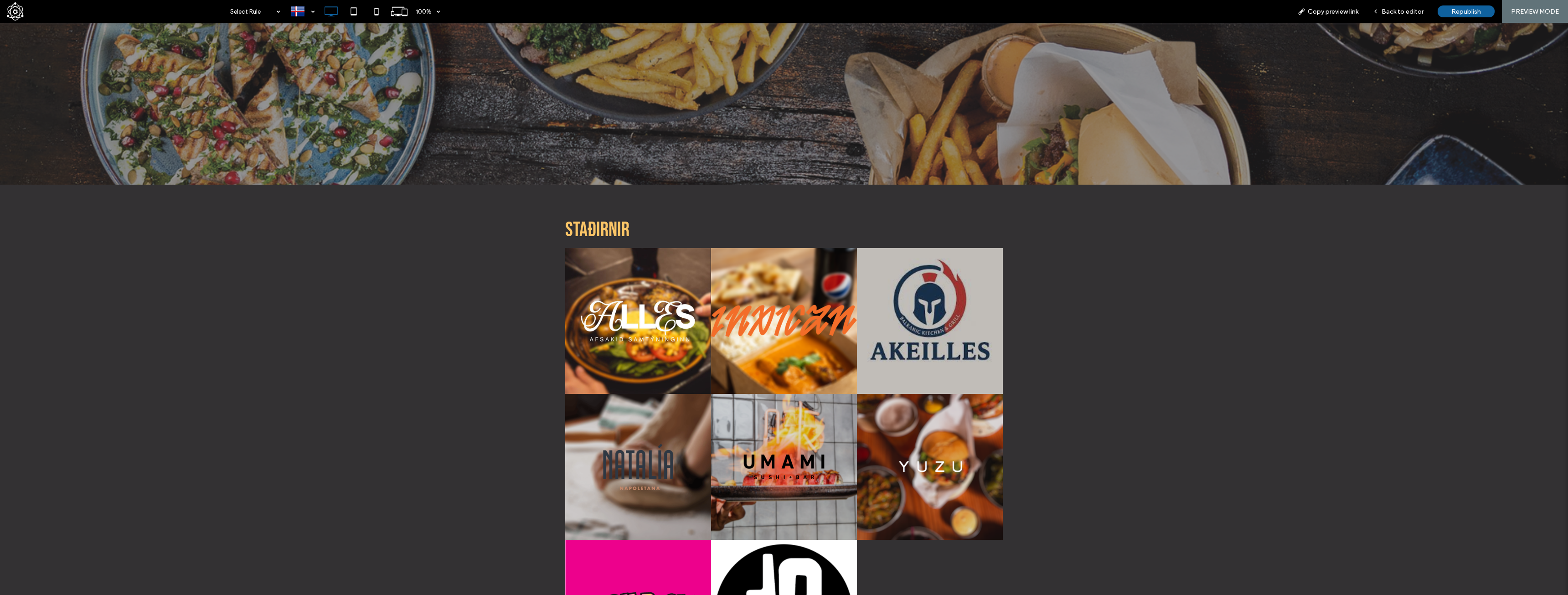
click at [941, 309] on link at bounding box center [930, 321] width 146 height 146
drag, startPoint x: 875, startPoint y: 325, endPoint x: 882, endPoint y: 325, distance: 7.0
click at [876, 325] on link at bounding box center [930, 321] width 146 height 146
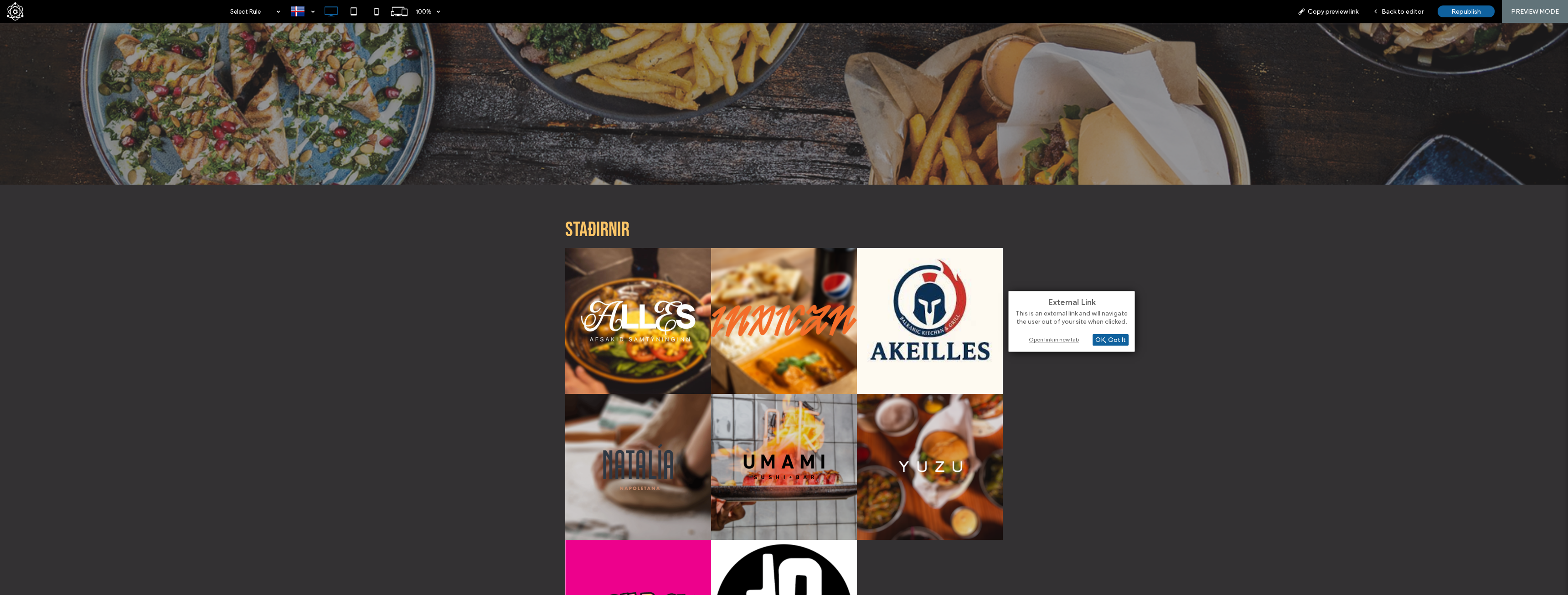
click at [1065, 342] on div "Open link in new tab" at bounding box center [1071, 340] width 114 height 10
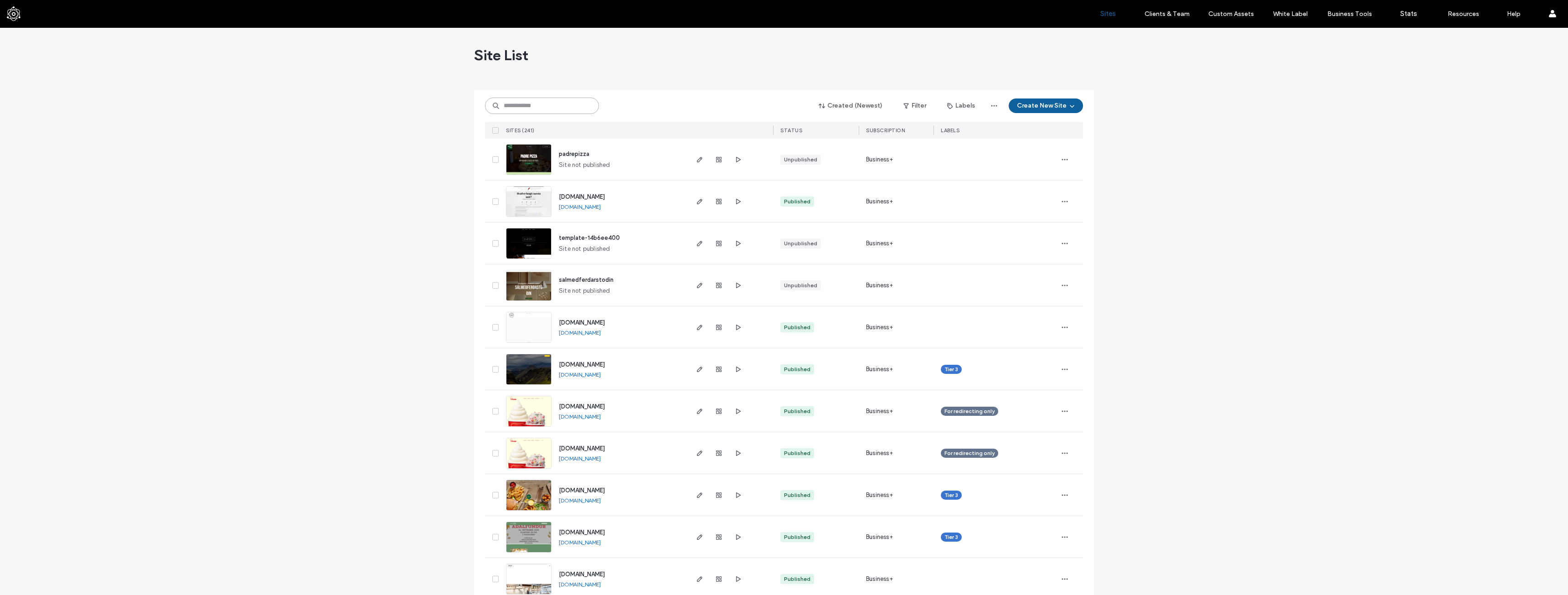
click at [544, 106] on input at bounding box center [542, 105] width 114 height 16
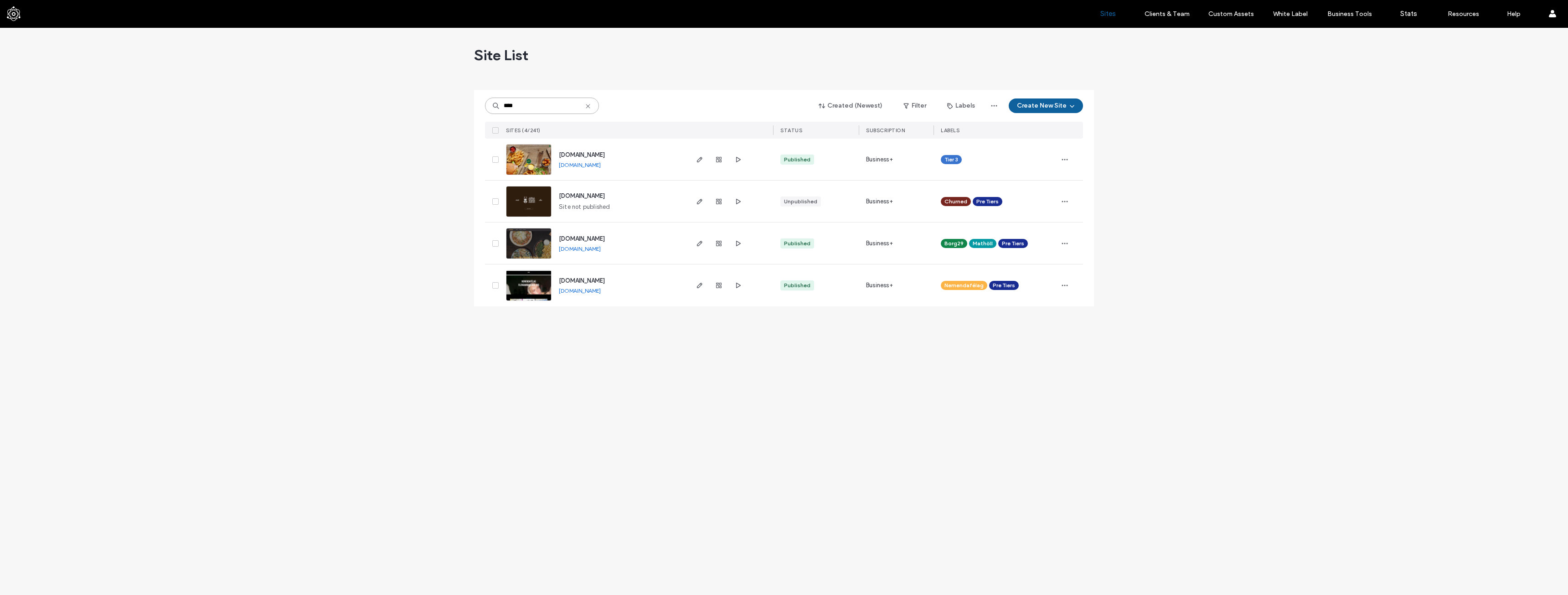
type input "****"
click at [702, 244] on icon "button" at bounding box center [699, 244] width 7 height 7
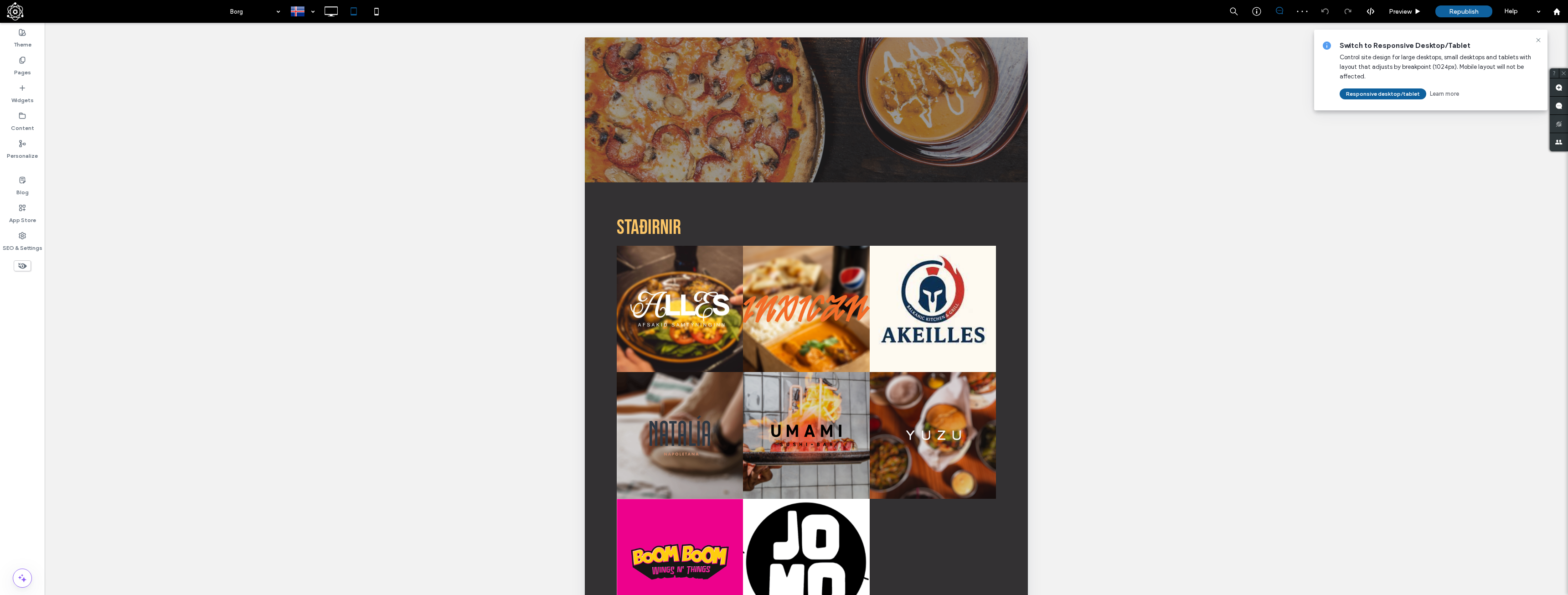
scroll to position [433, 0]
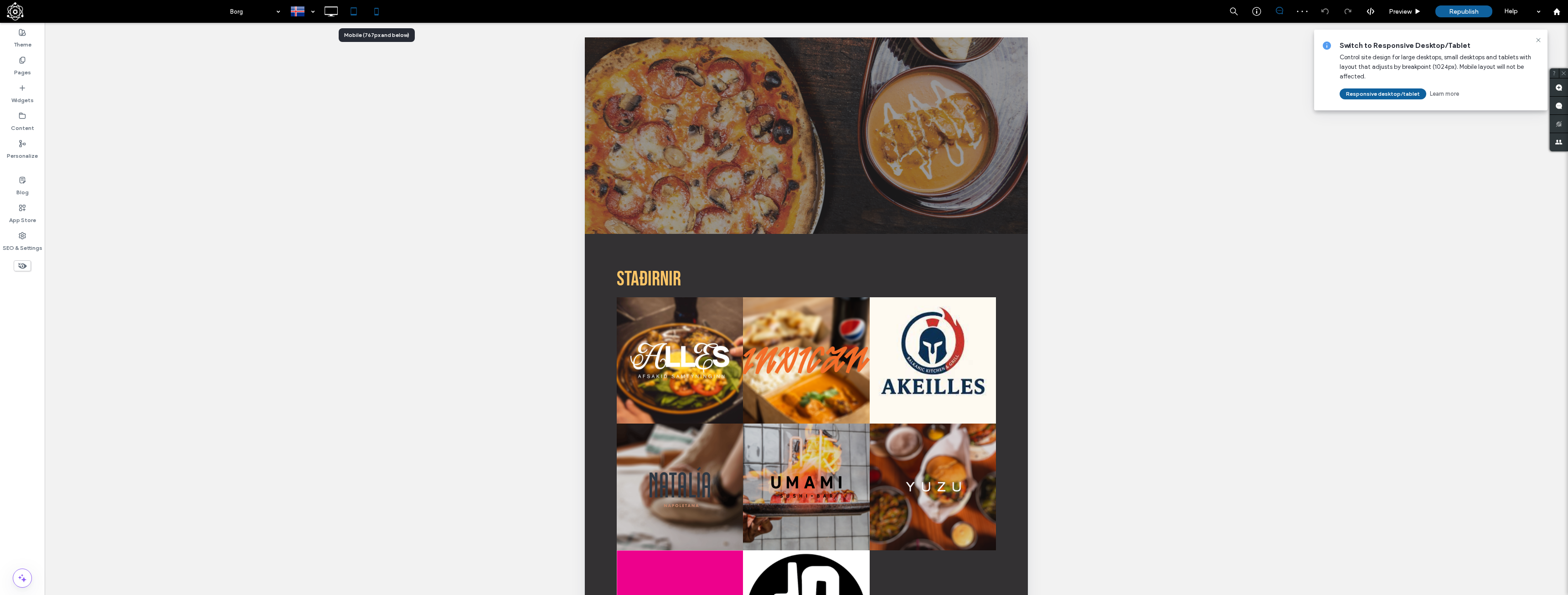
click at [377, 18] on icon at bounding box center [377, 12] width 18 height 18
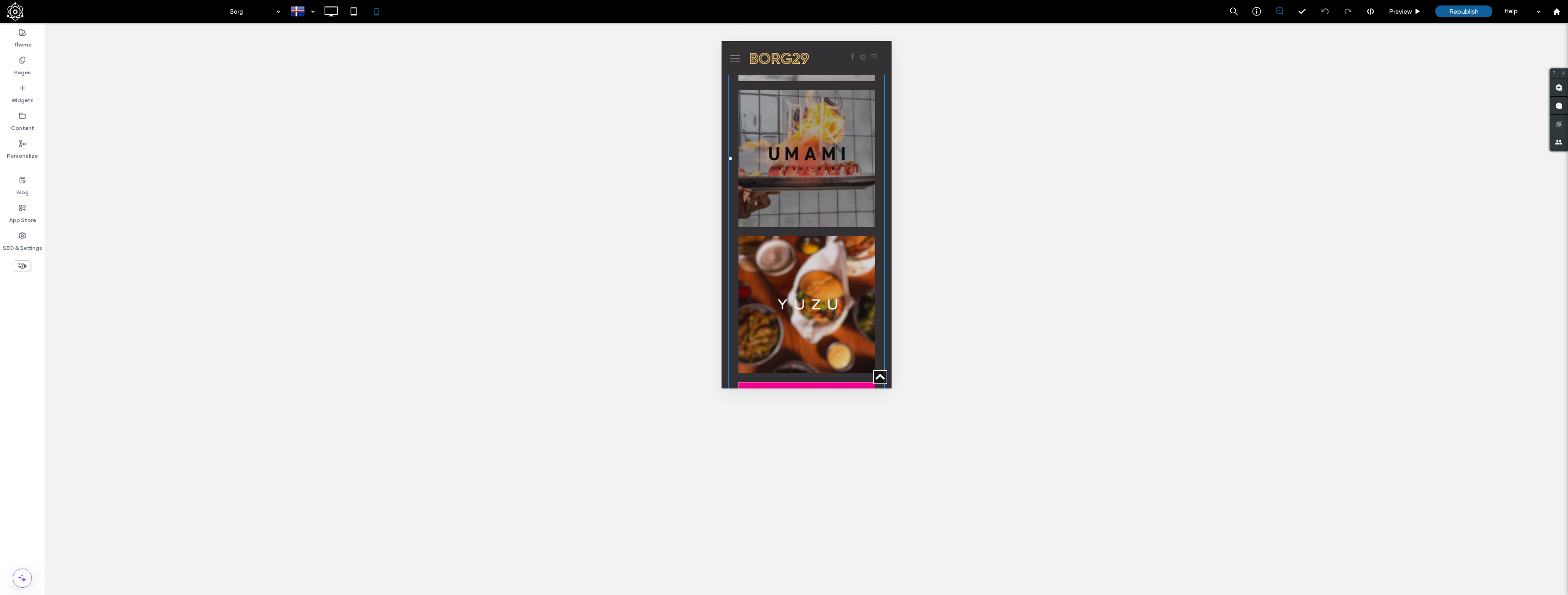
scroll to position [730, 0]
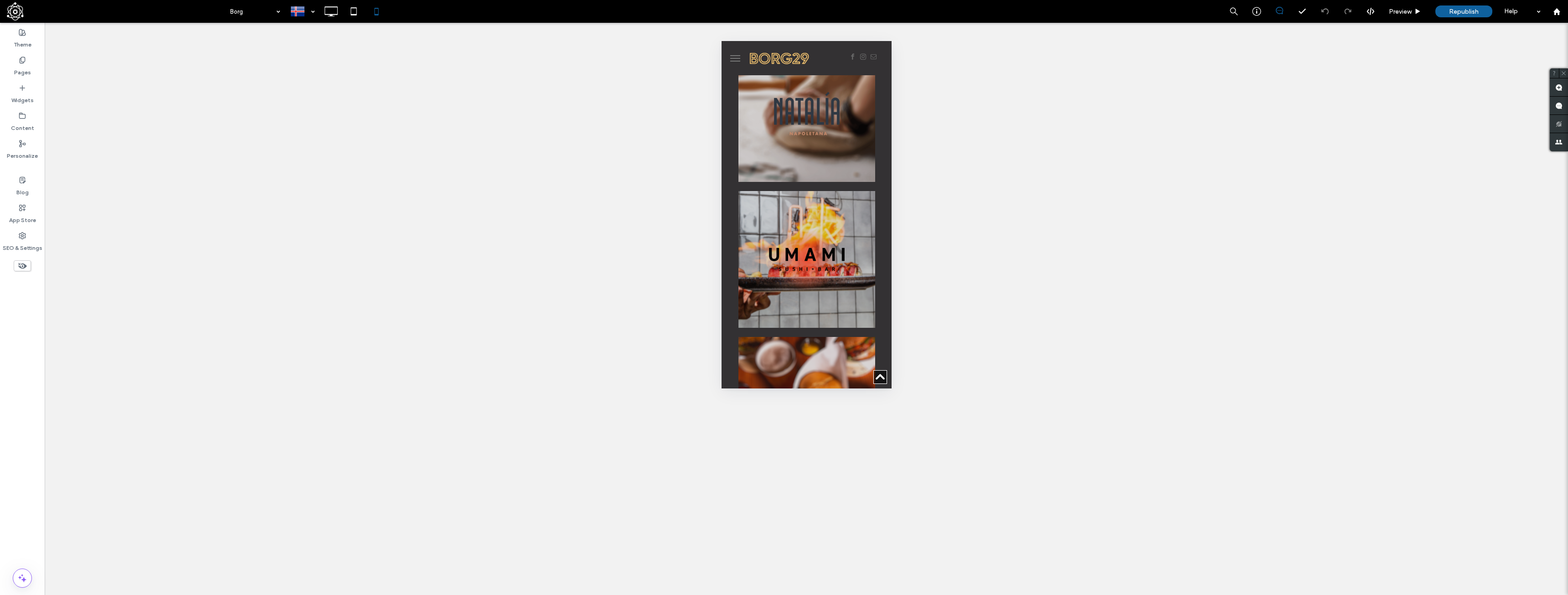
click at [359, 158] on div "Unhide? Yes Unhide? Yes Unhide? Yes Unhide? Yes Unhide? Yes Unhide? Yes" at bounding box center [806, 309] width 1524 height 572
click at [331, 24] on div "Unhide? Yes Unhide? Yes Unhide? Yes Unhide? Yes Unhide? Yes Unhide? Yes" at bounding box center [806, 309] width 1524 height 572
click at [333, 17] on icon at bounding box center [331, 12] width 18 height 18
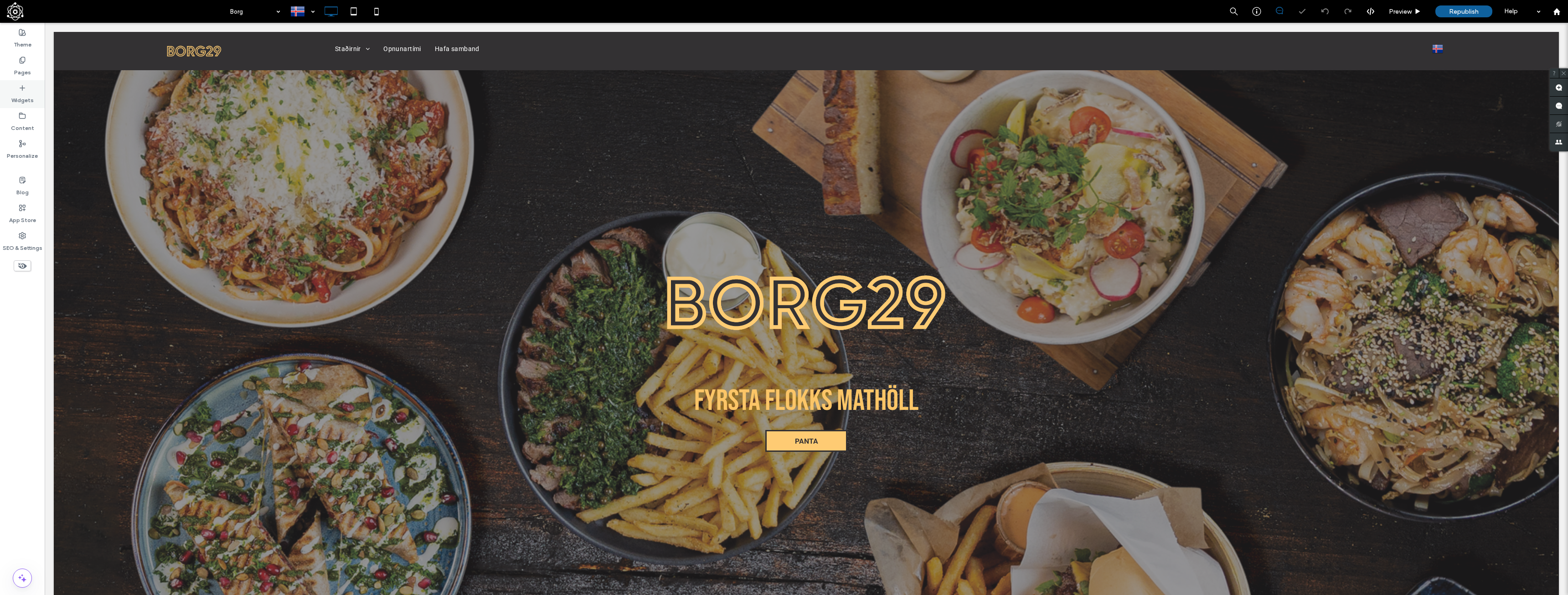
scroll to position [0, 0]
click at [19, 96] on label "Widgets" at bounding box center [23, 98] width 23 height 13
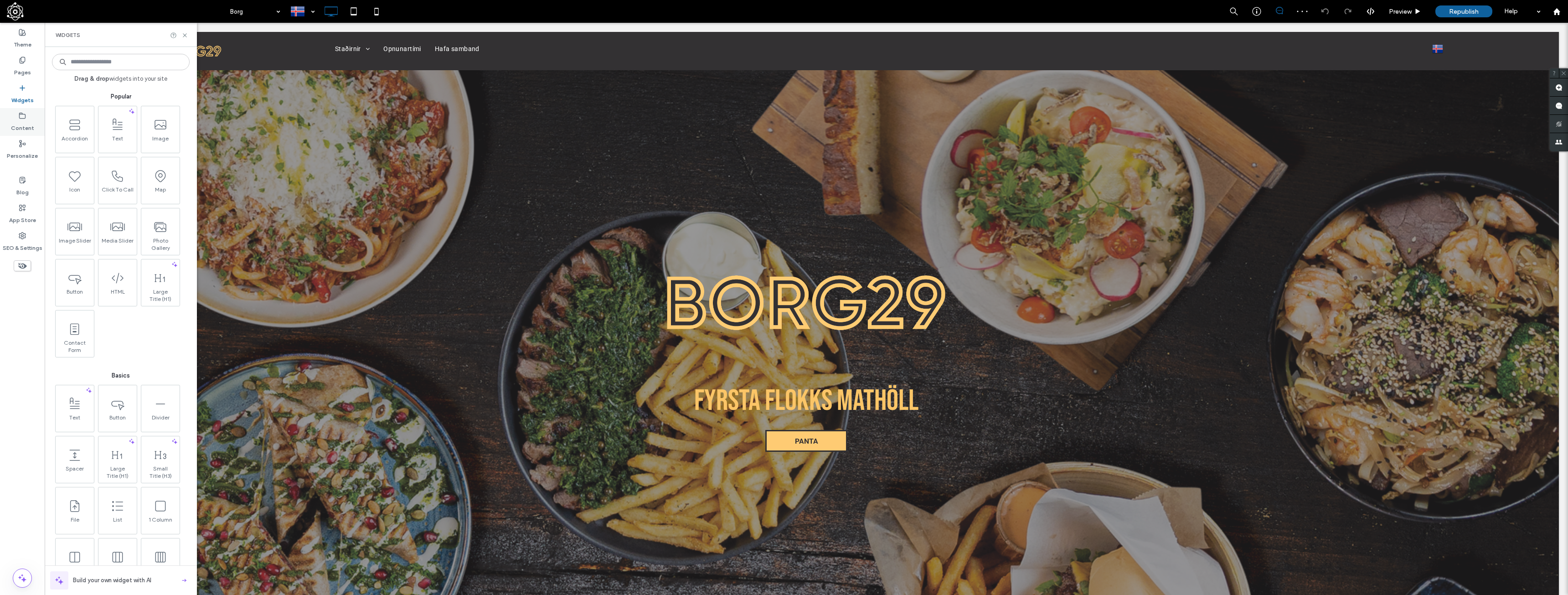
click at [27, 130] on label "Content" at bounding box center [23, 125] width 23 height 13
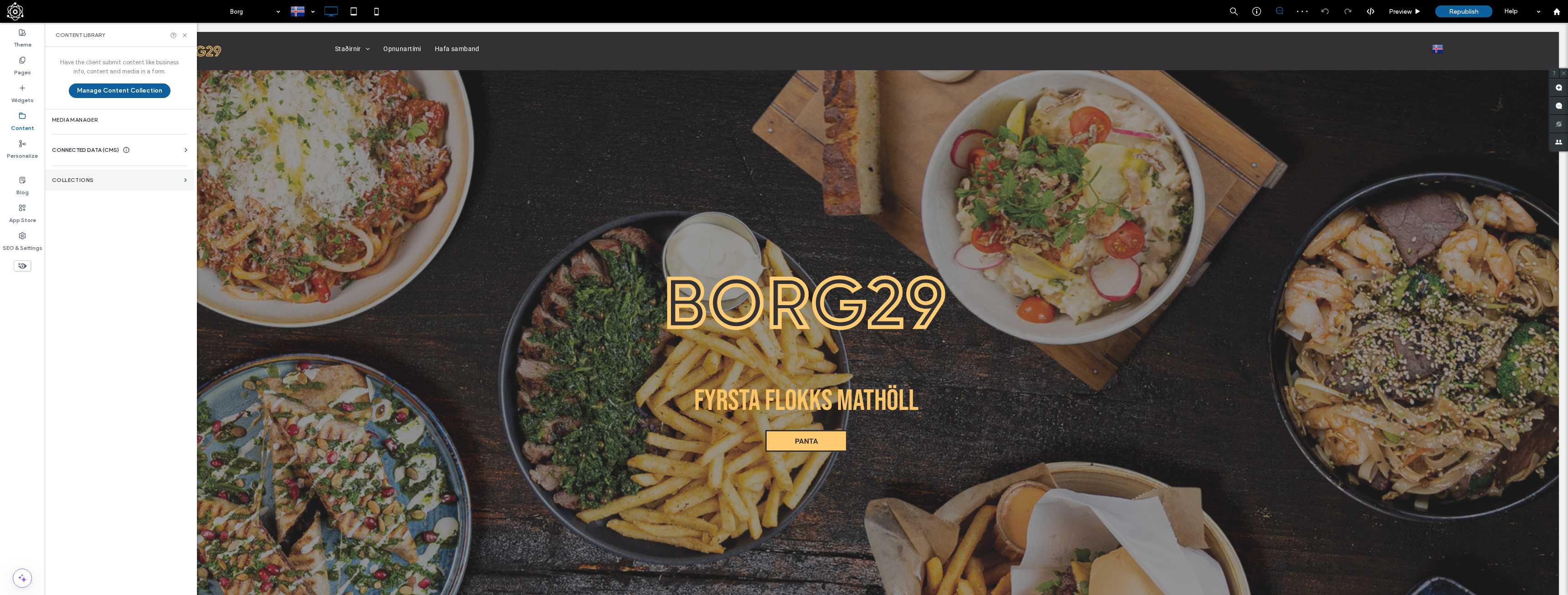
click at [165, 181] on label "Collections" at bounding box center [116, 180] width 128 height 6
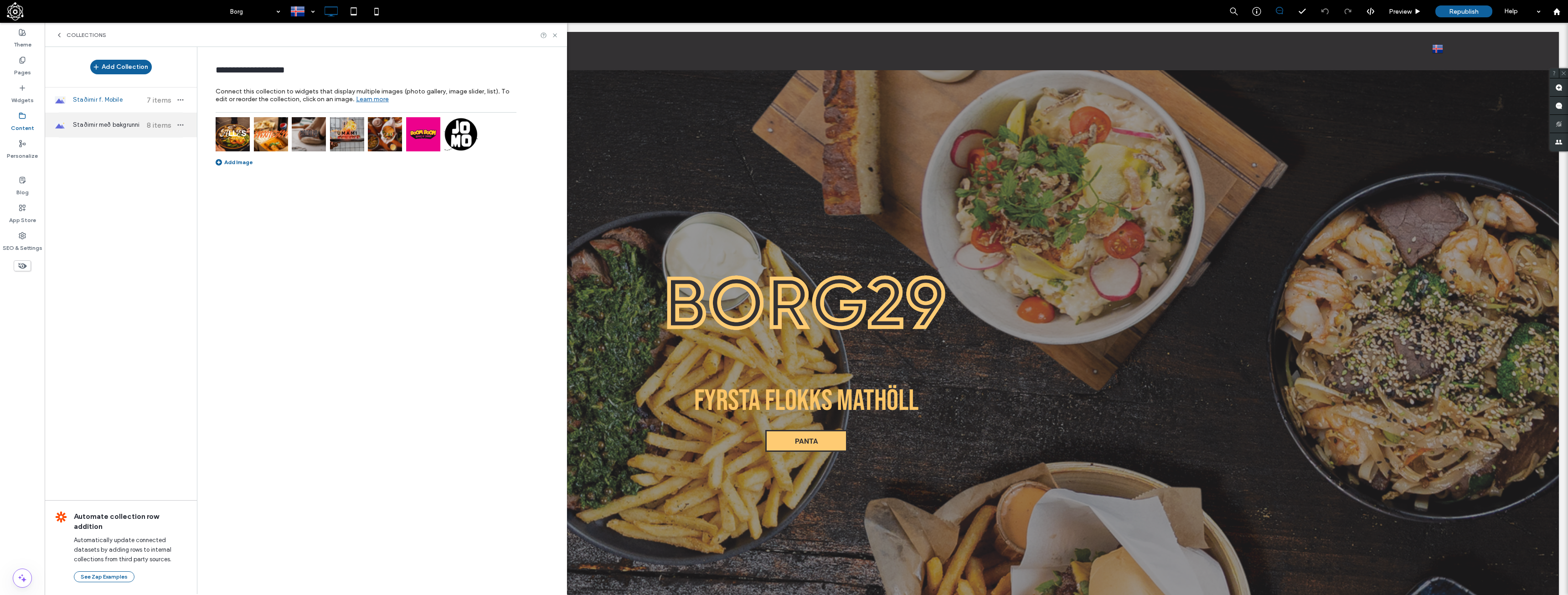
click at [99, 128] on span "Staðirnir með bakgrunni" at bounding box center [107, 125] width 68 height 9
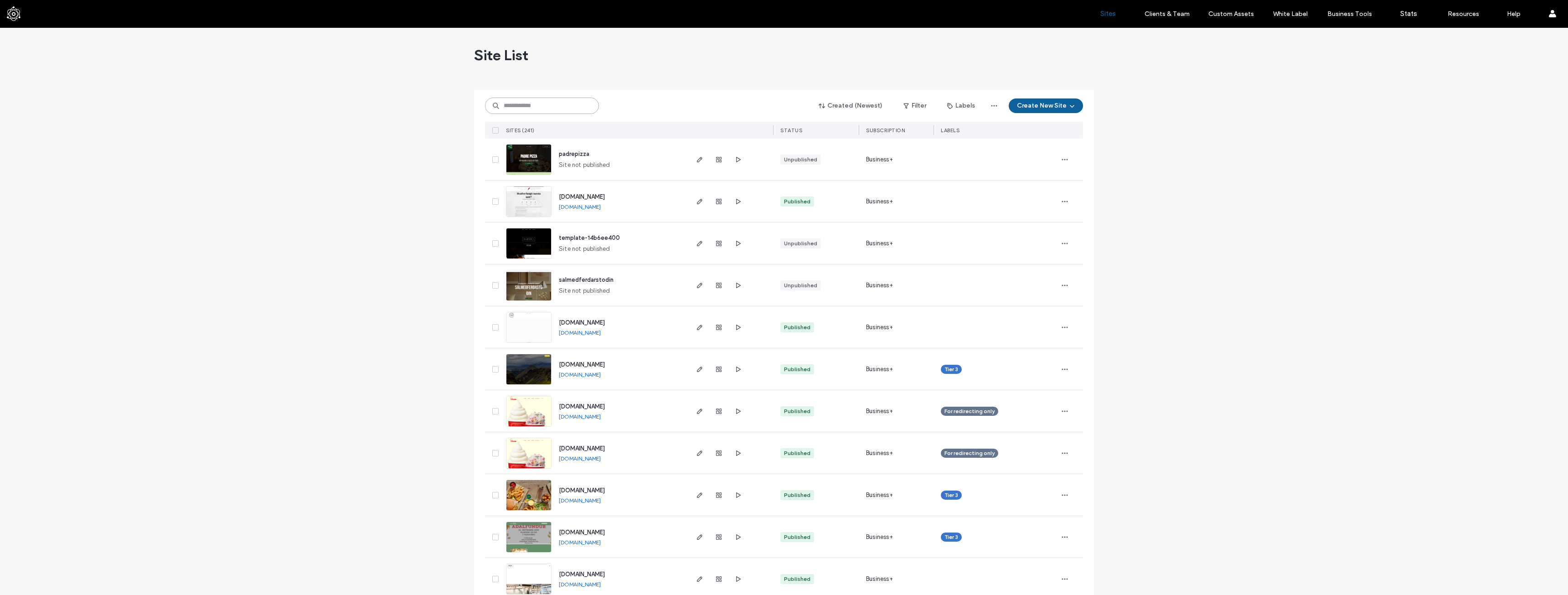
click at [530, 107] on input at bounding box center [542, 105] width 114 height 16
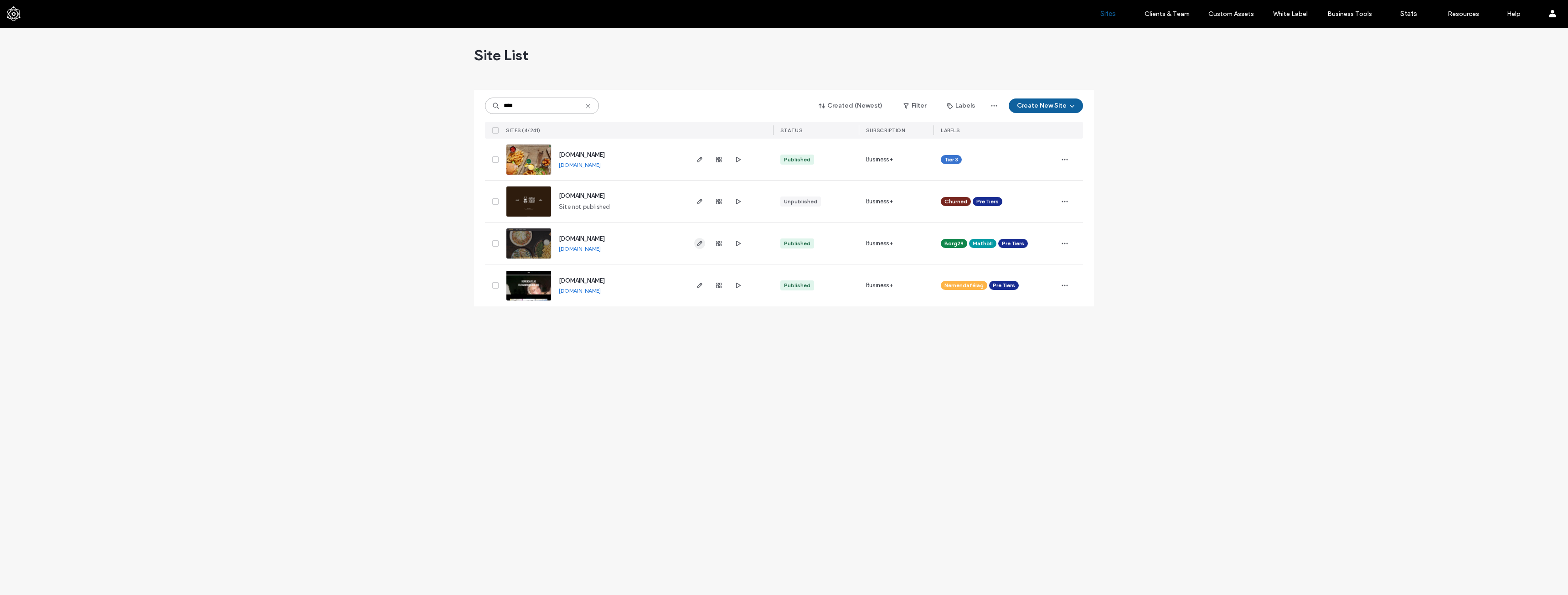
type input "****"
click at [701, 246] on icon "button" at bounding box center [699, 244] width 7 height 7
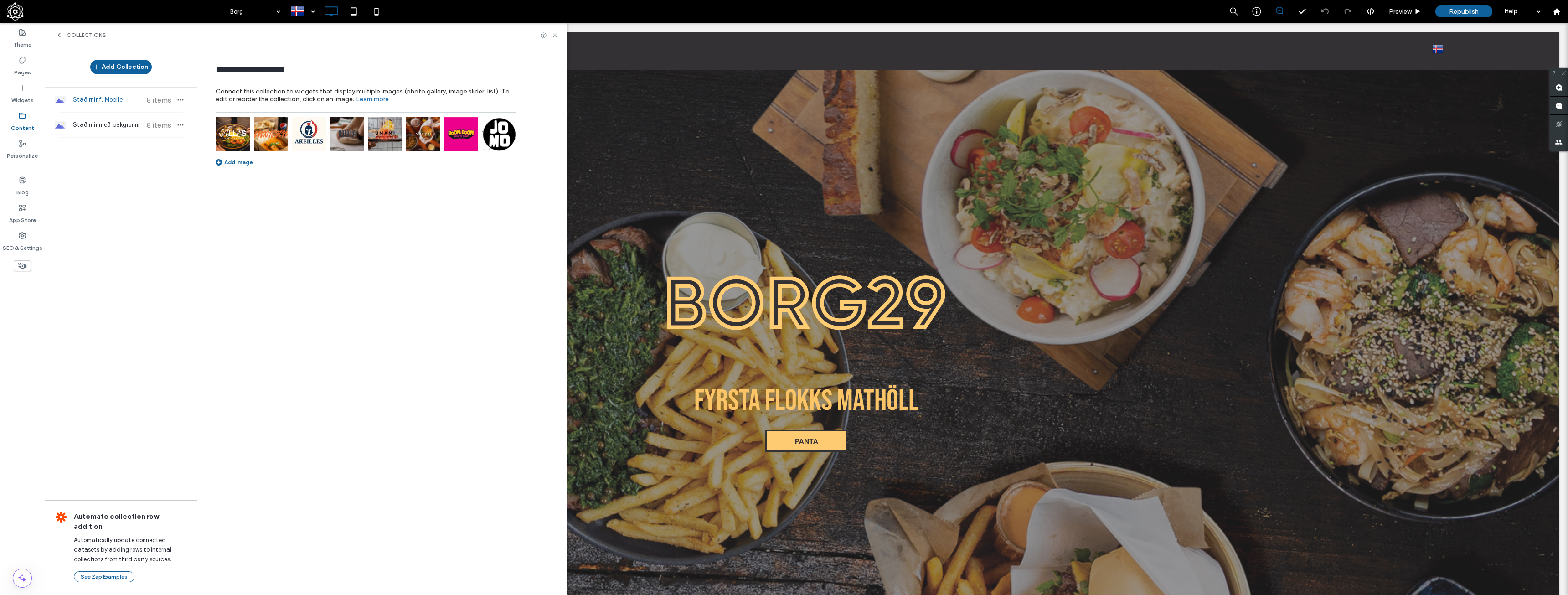
click at [91, 123] on span "Staðirnir með bakgrunni" at bounding box center [107, 125] width 68 height 9
click at [299, 132] on img at bounding box center [309, 134] width 34 height 34
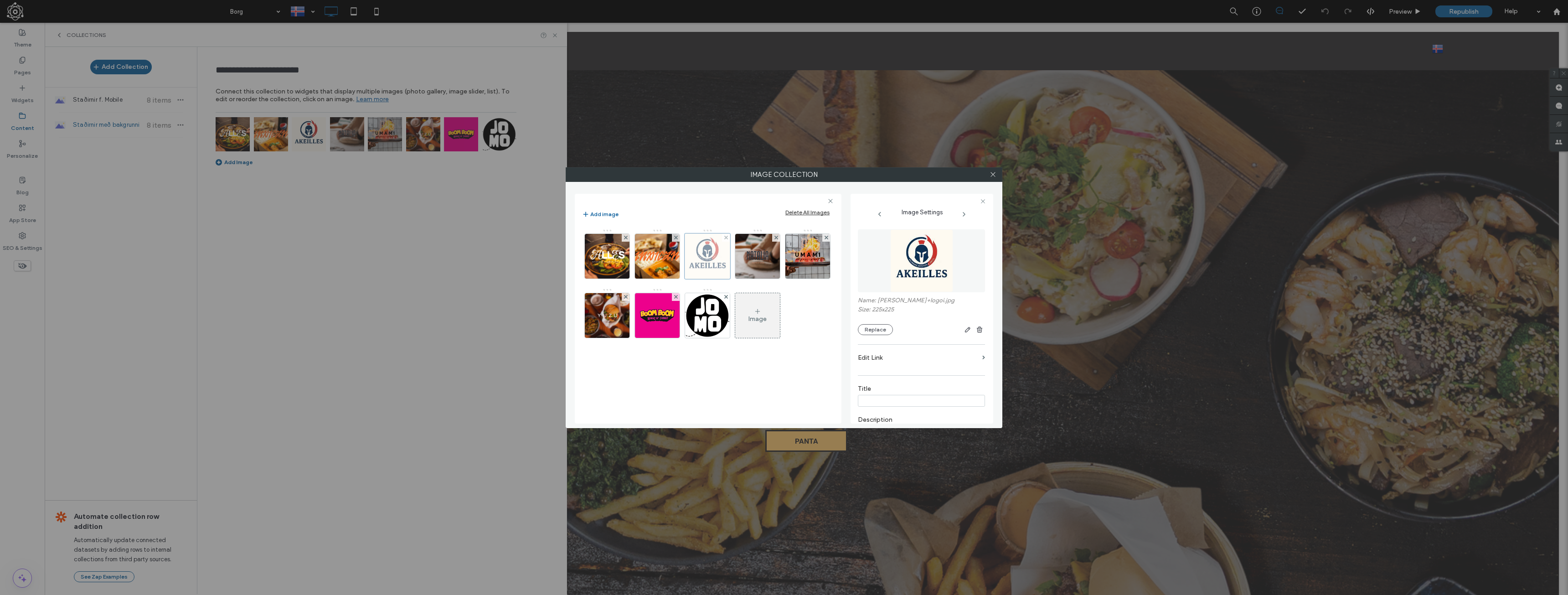
click at [716, 261] on div at bounding box center [707, 256] width 46 height 46
click at [881, 328] on button "Replace" at bounding box center [875, 329] width 35 height 11
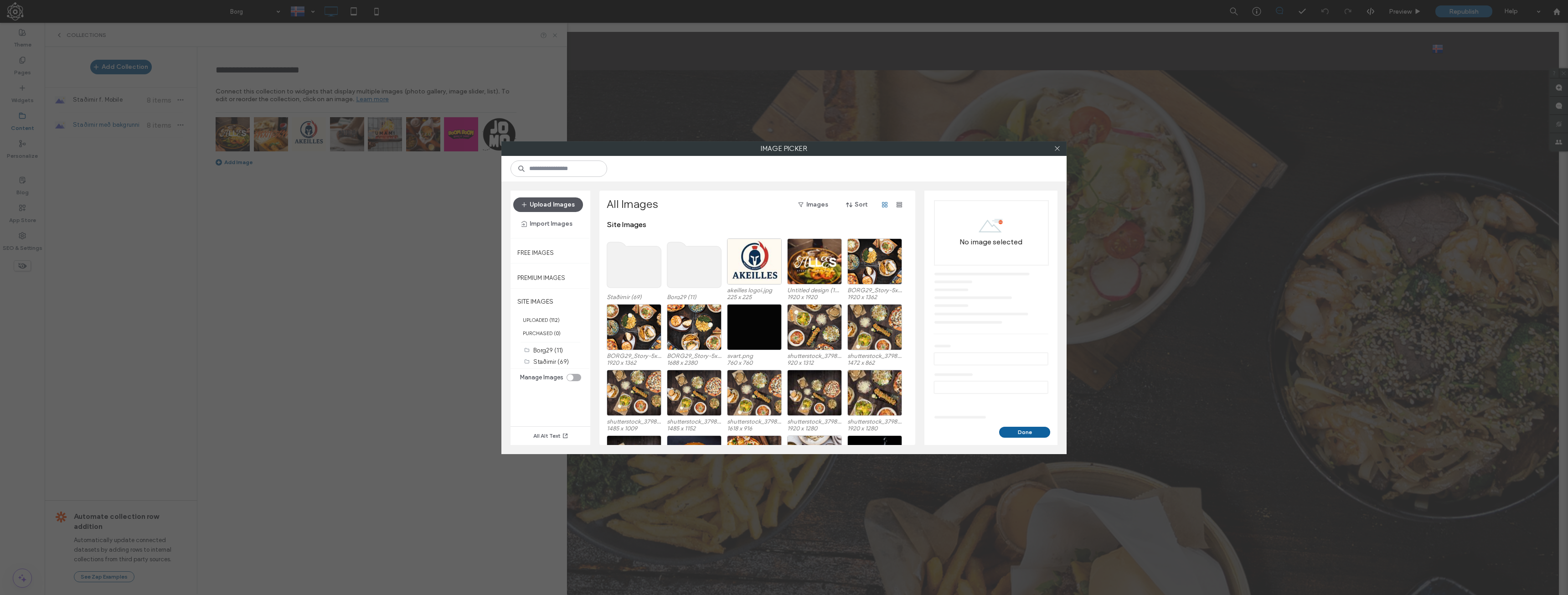
click at [545, 207] on button "Upload Images" at bounding box center [548, 205] width 70 height 15
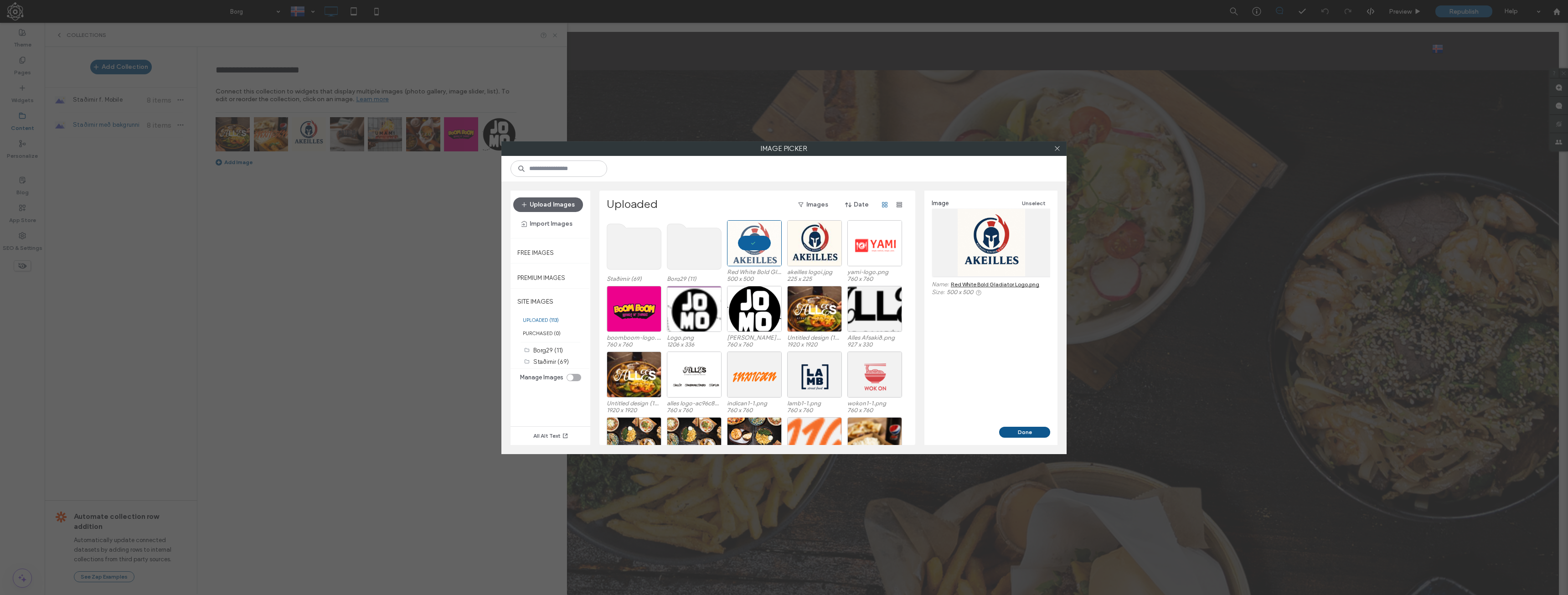
click at [1019, 431] on button "Done" at bounding box center [1024, 432] width 51 height 11
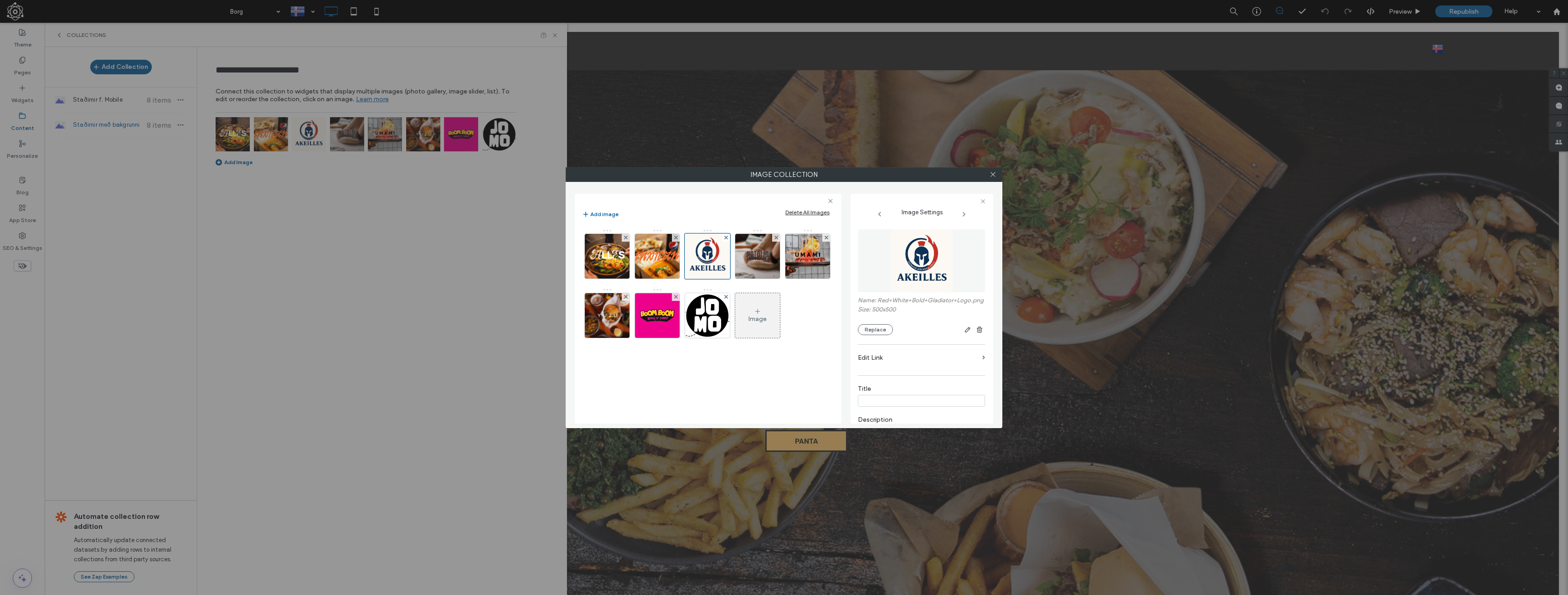
click at [897, 366] on label "Edit Link" at bounding box center [918, 358] width 121 height 17
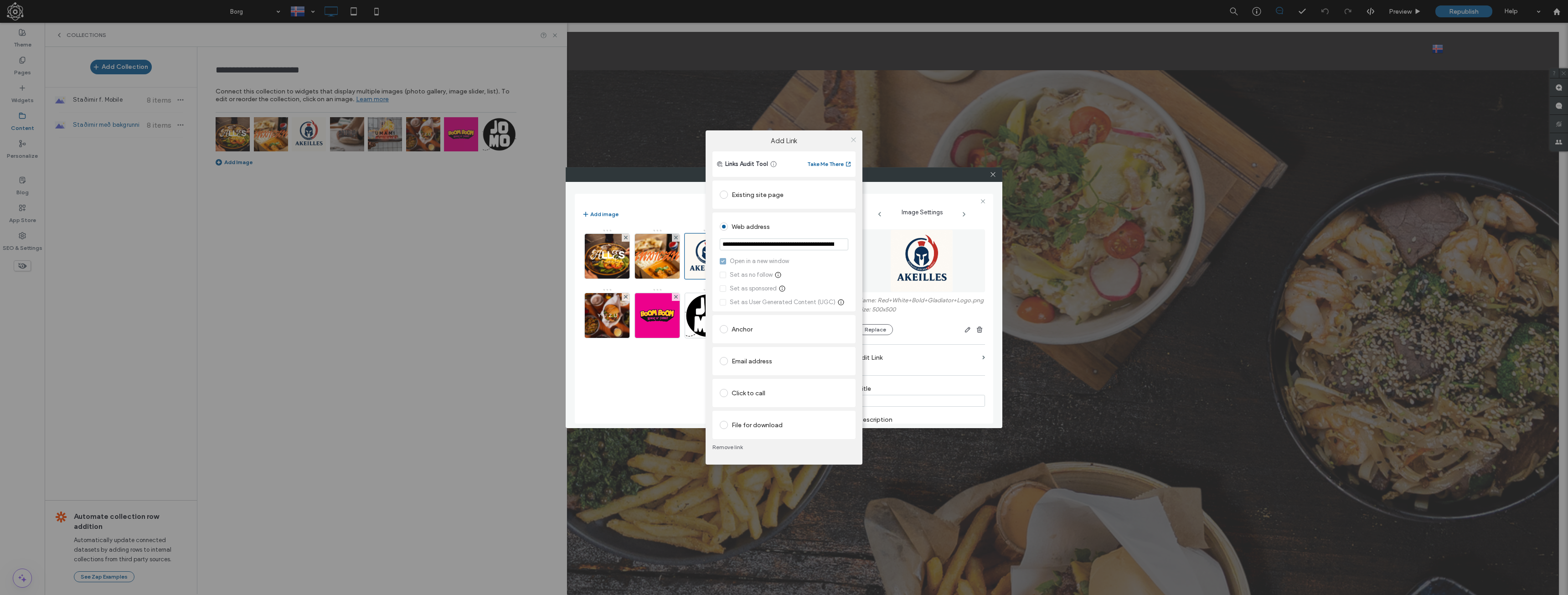
click at [854, 143] on span at bounding box center [853, 139] width 7 height 13
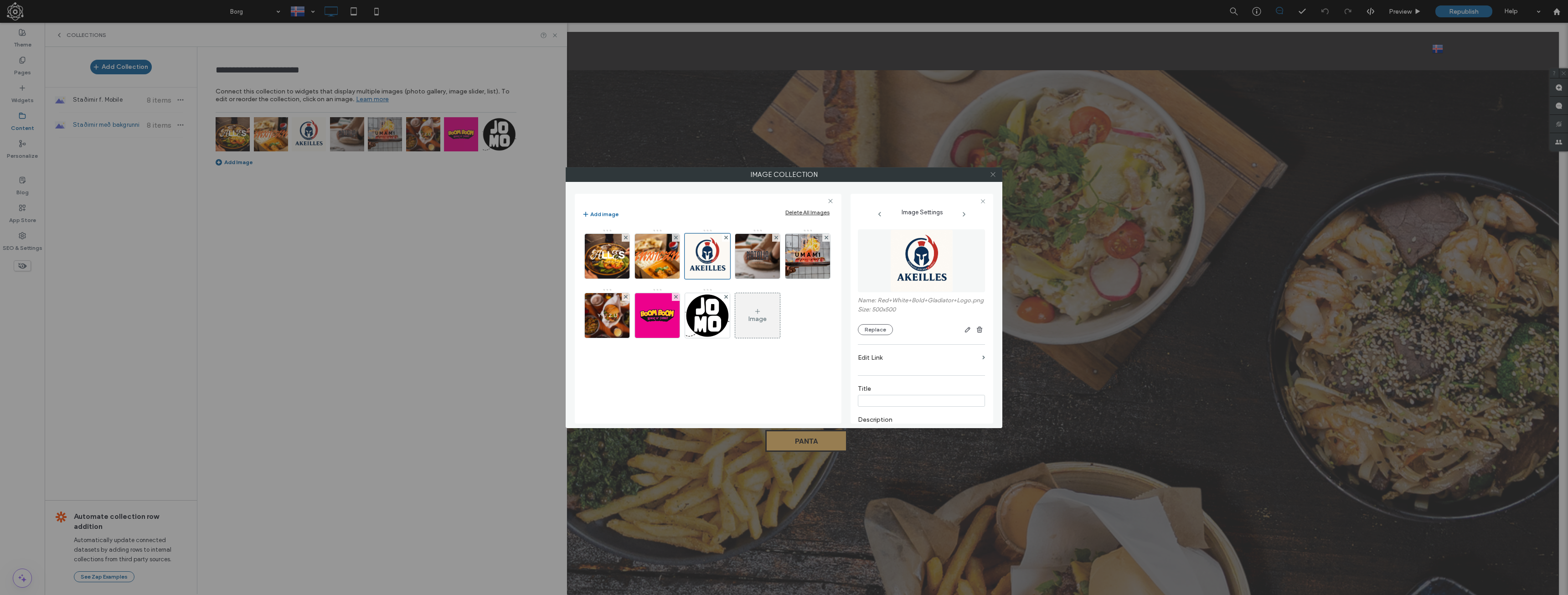
click at [990, 176] on icon at bounding box center [993, 174] width 7 height 7
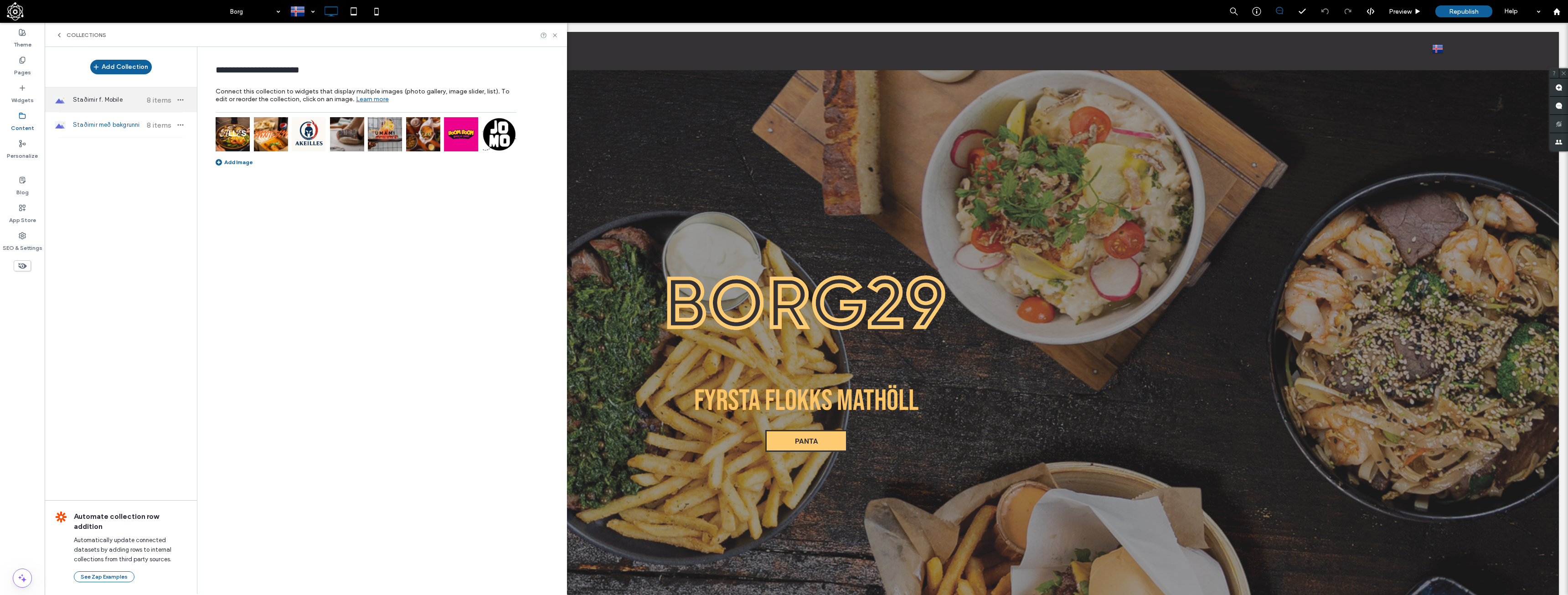
click at [90, 101] on span "Staðirnir f. Mobile" at bounding box center [107, 100] width 68 height 9
click at [317, 143] on img at bounding box center [309, 134] width 34 height 34
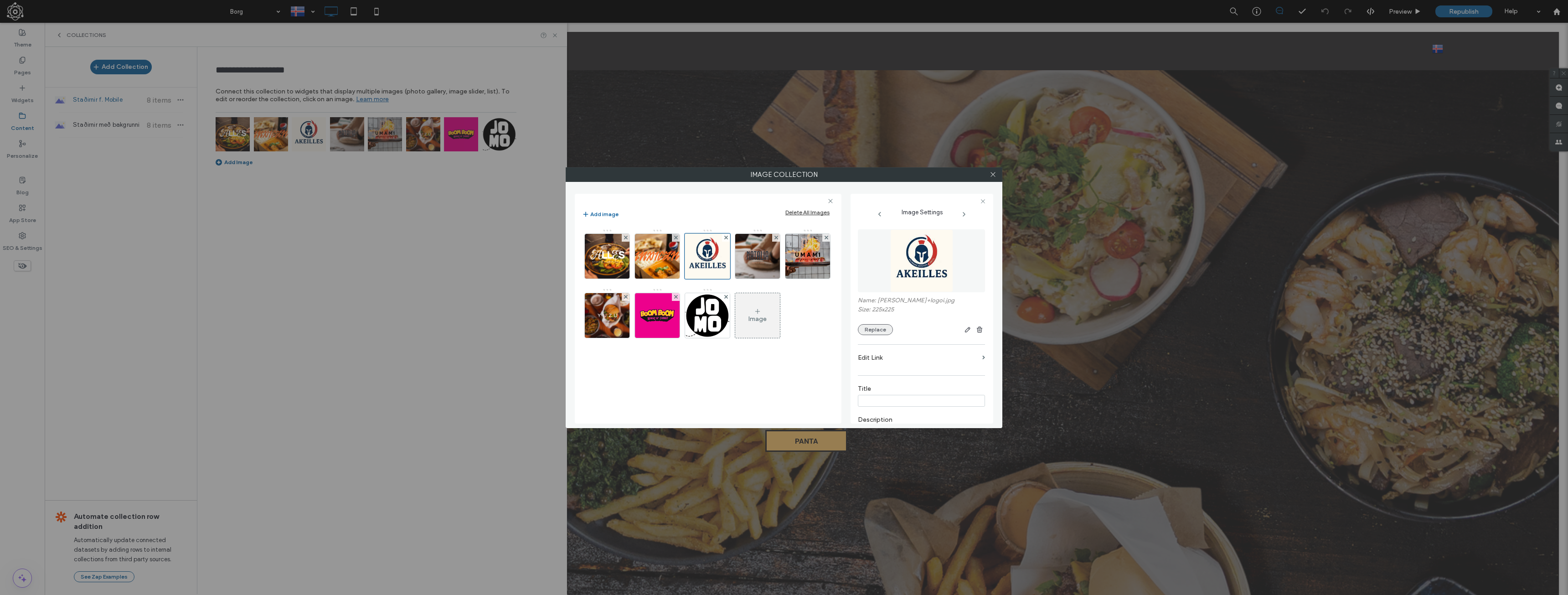
click at [884, 331] on button "Replace" at bounding box center [875, 329] width 35 height 11
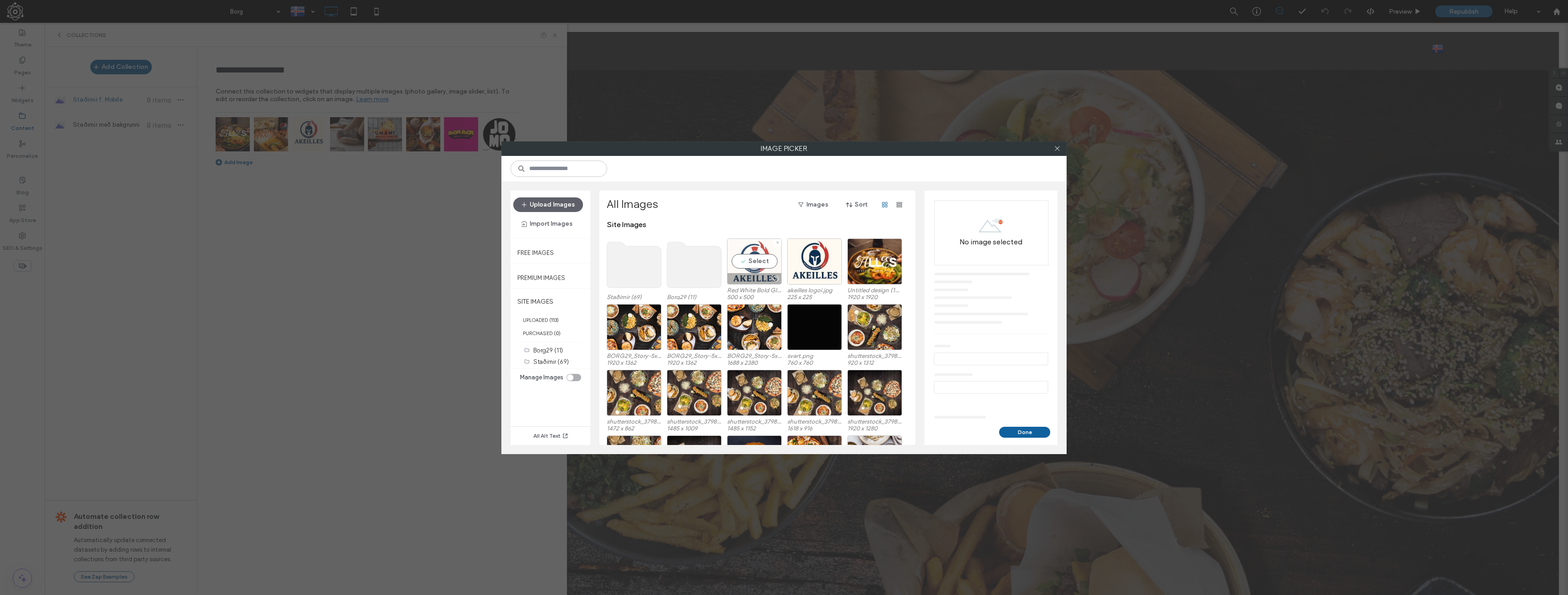
click at [749, 252] on div "Select" at bounding box center [754, 262] width 55 height 46
click at [1023, 437] on button "Done" at bounding box center [1024, 432] width 51 height 11
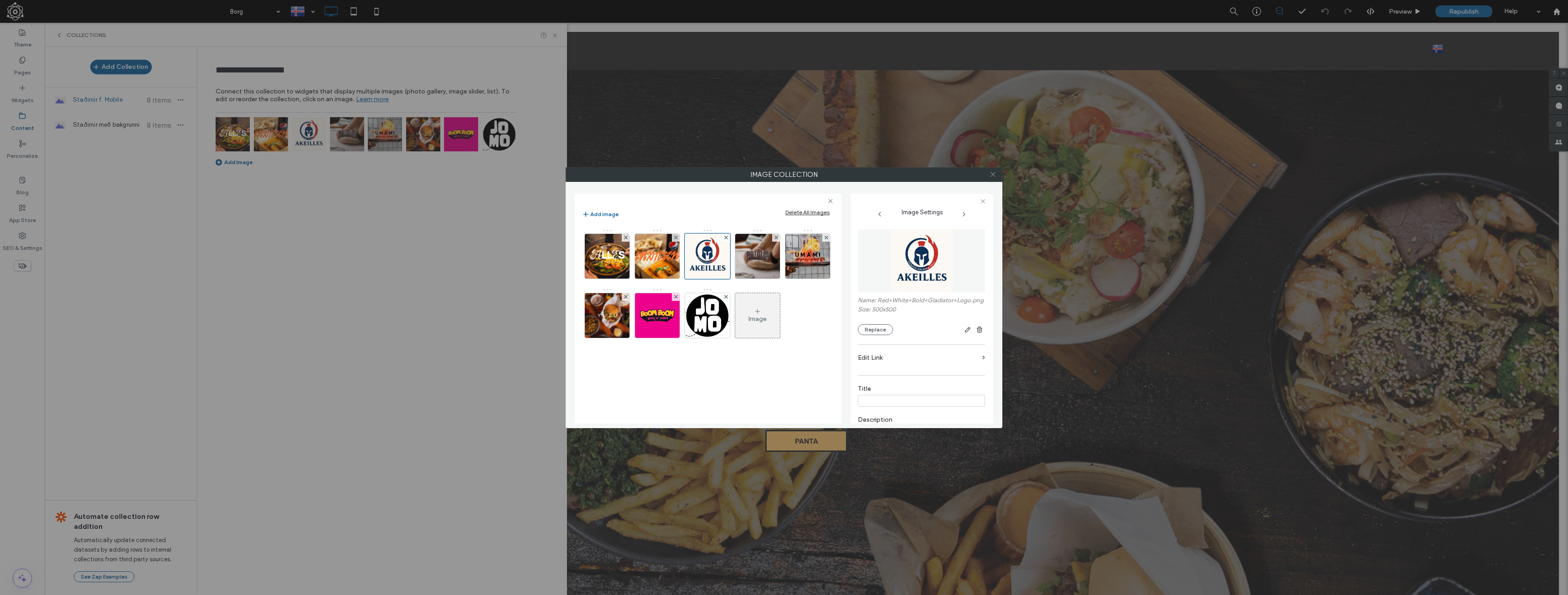
click at [992, 172] on icon at bounding box center [993, 174] width 7 height 7
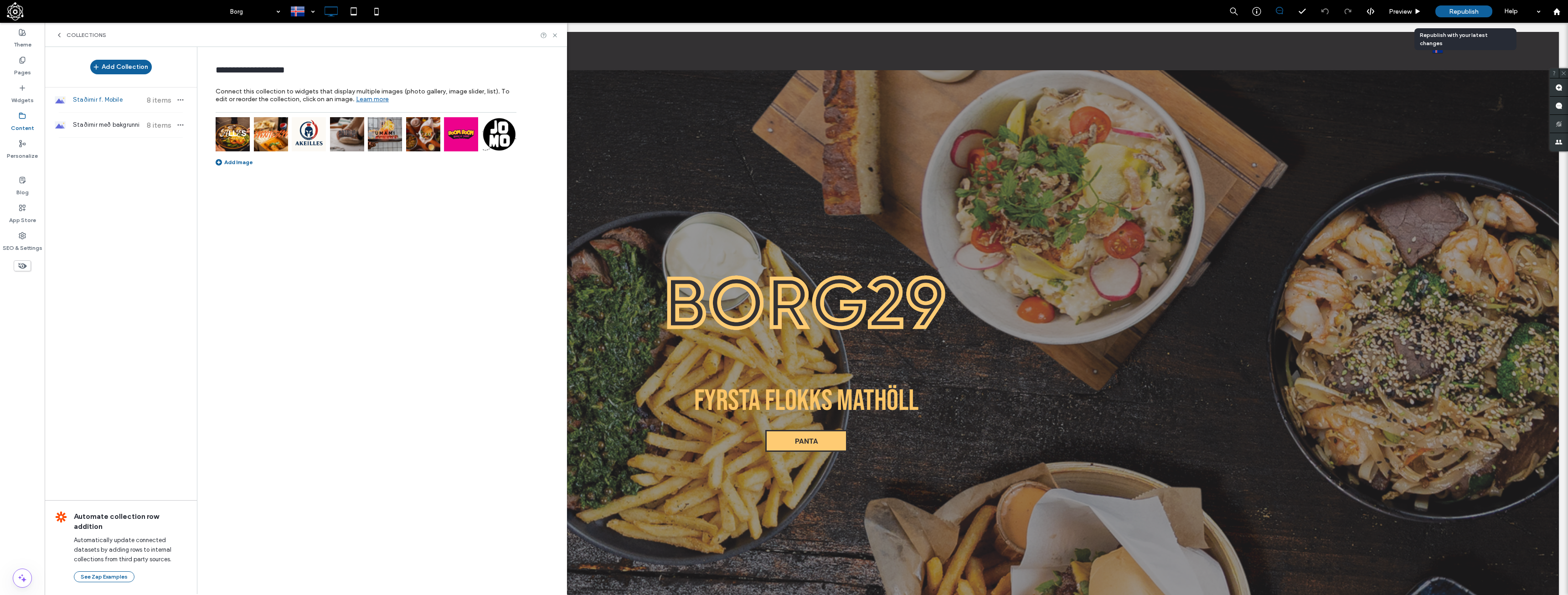
click at [1455, 9] on span "Republish" at bounding box center [1464, 12] width 30 height 8
